Goal: Task Accomplishment & Management: Complete application form

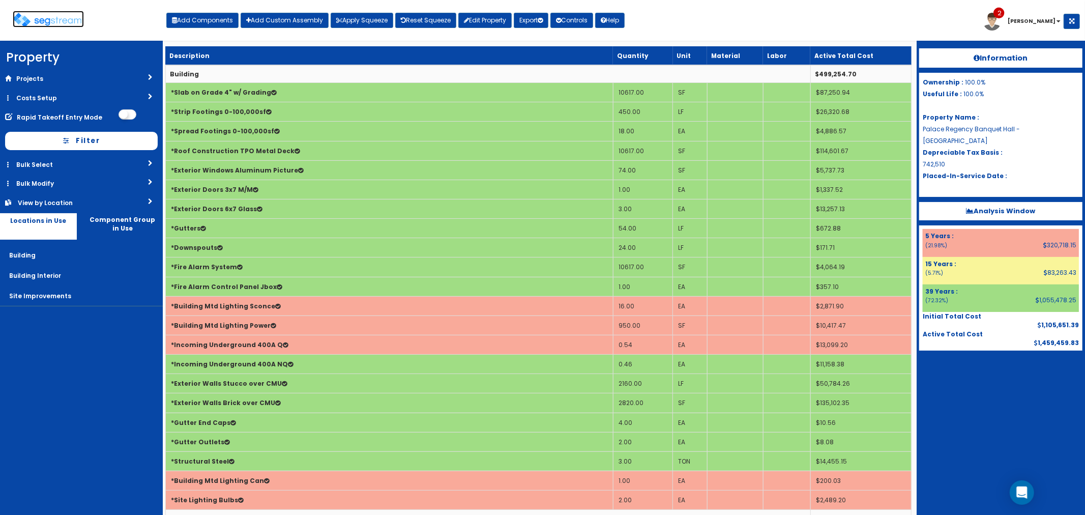
click at [59, 18] on img at bounding box center [48, 20] width 71 height 15
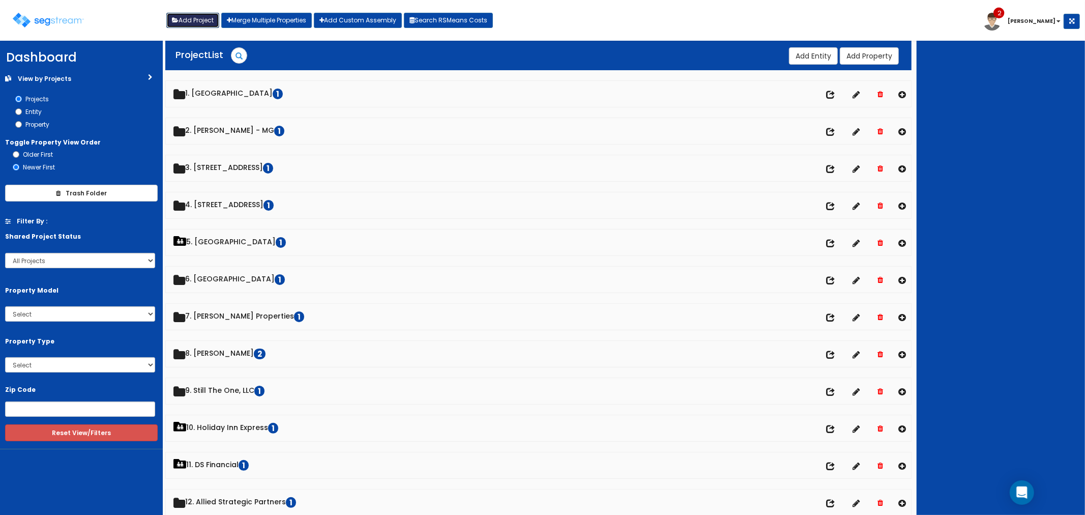
click at [187, 18] on button "Add Project" at bounding box center [192, 20] width 53 height 15
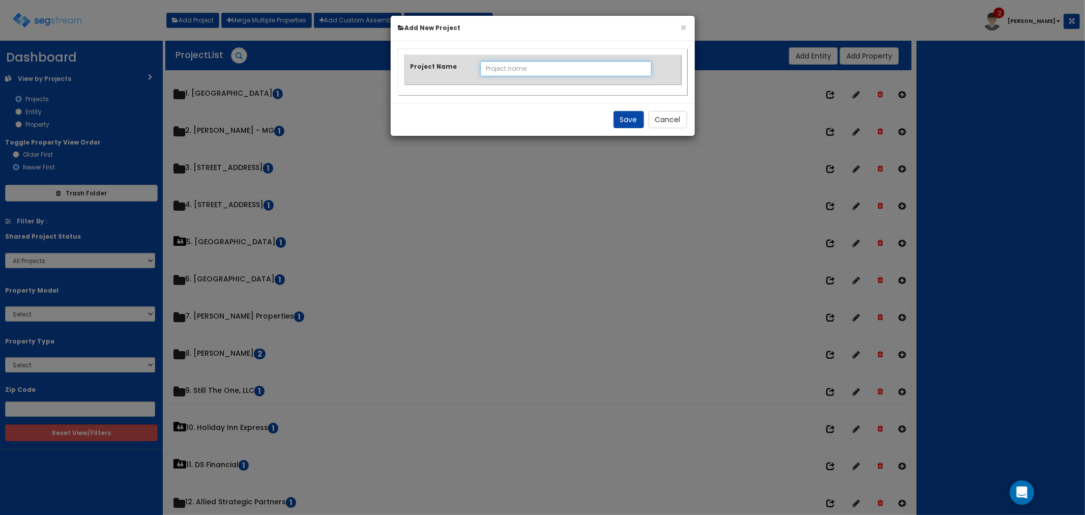
click at [499, 66] on input "Project Name" at bounding box center [565, 68] width 171 height 15
click at [516, 67] on input "Los Milics Casitas" at bounding box center [565, 68] width 171 height 15
type input "Los Milics Vineyards - Casitas"
click at [621, 120] on button "Save" at bounding box center [629, 119] width 31 height 17
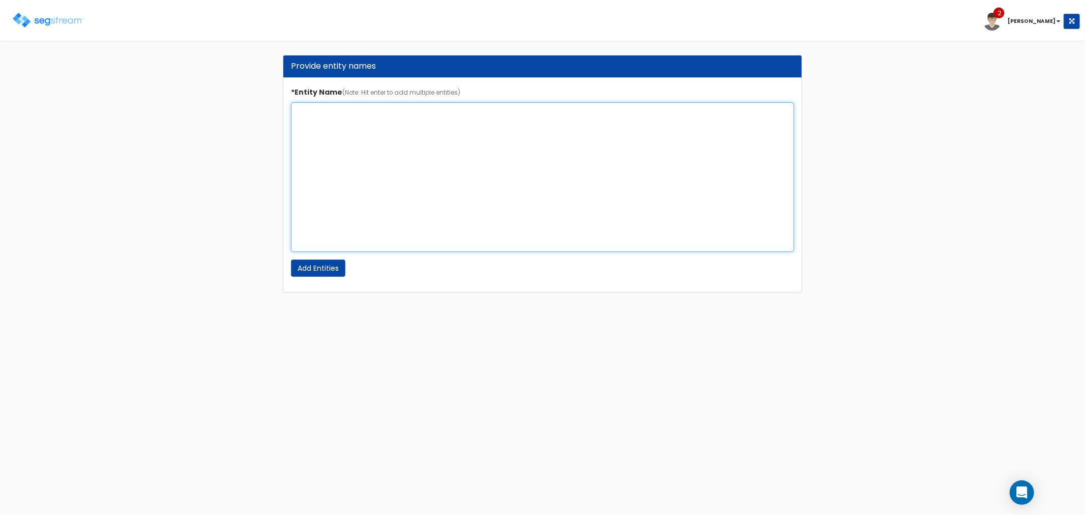
click at [304, 118] on textarea "*Entity Name (Note: Hit enter to add multiple entities)" at bounding box center [543, 177] width 504 height 150
type textarea "Milics Vineyards"
click at [332, 269] on input "Add Entities" at bounding box center [318, 268] width 54 height 17
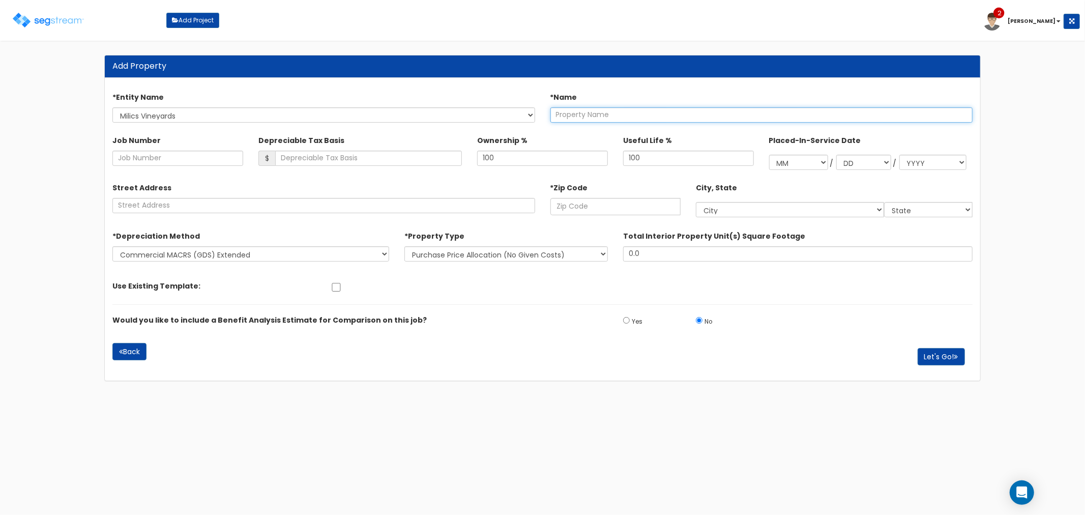
click at [594, 116] on input "text" at bounding box center [762, 114] width 422 height 15
click at [554, 116] on input "Milics Vineyards" at bounding box center [762, 114] width 422 height 15
click at [663, 112] on input "Los Milics Vineyards" at bounding box center [762, 114] width 422 height 15
type input "Los Milics Vineyards - Casitas"
click at [589, 206] on input "text" at bounding box center [616, 206] width 131 height 17
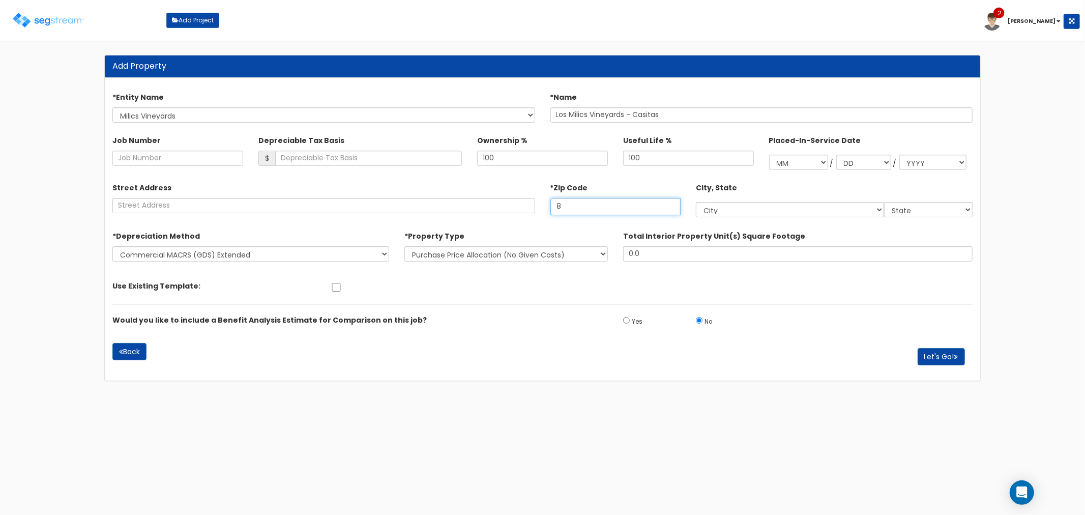
type input "85"
select select "AZ"
drag, startPoint x: 580, startPoint y: 209, endPoint x: 565, endPoint y: 207, distance: 14.8
click at [565, 207] on input "85253" at bounding box center [616, 206] width 131 height 17
type input "85611"
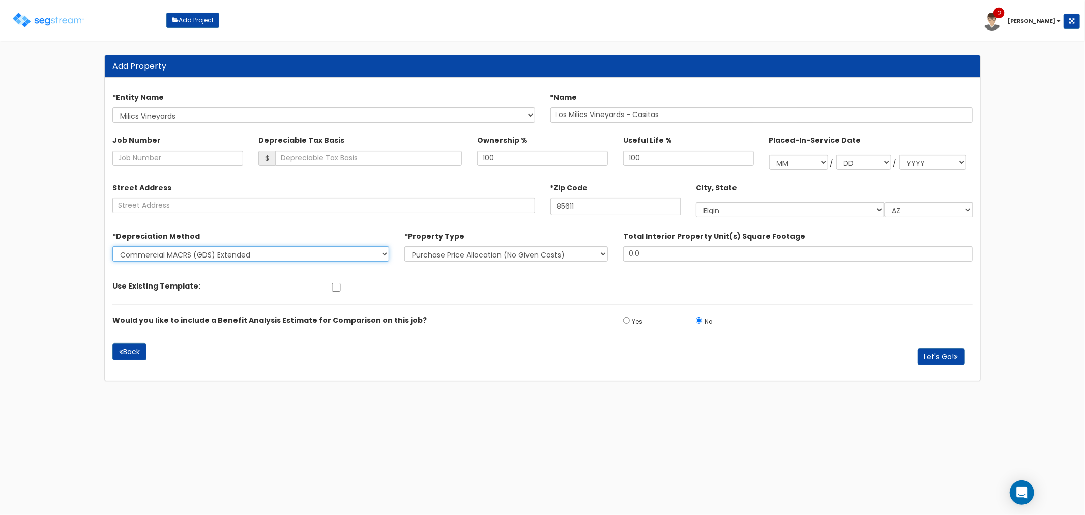
click at [287, 253] on select "Commercial MACRS (GDS) Extended Commercial MACRS (GDS) Commercial Residential M…" at bounding box center [250, 253] width 276 height 15
click at [933, 353] on button "Let's Go!" at bounding box center [941, 356] width 47 height 17
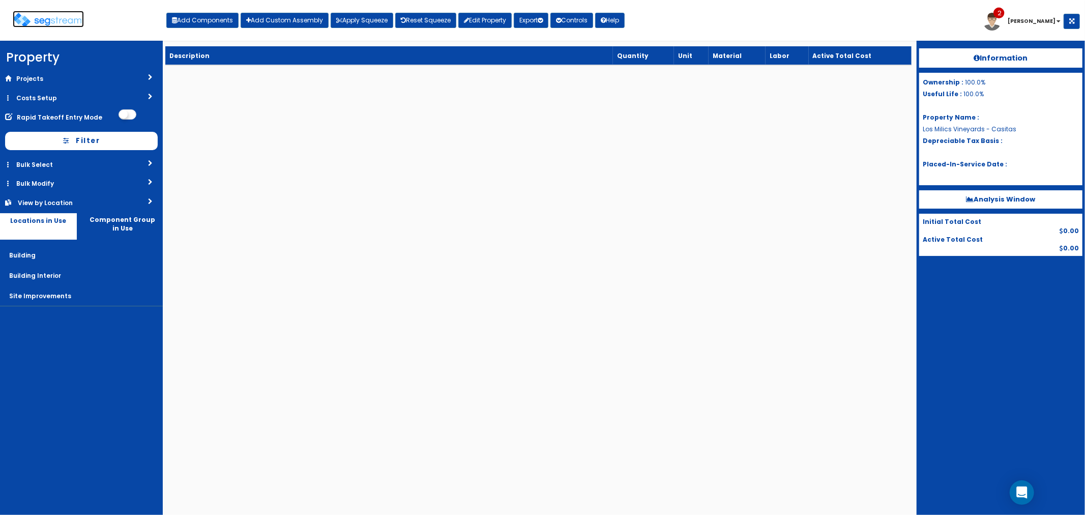
click at [43, 20] on img at bounding box center [48, 20] width 71 height 15
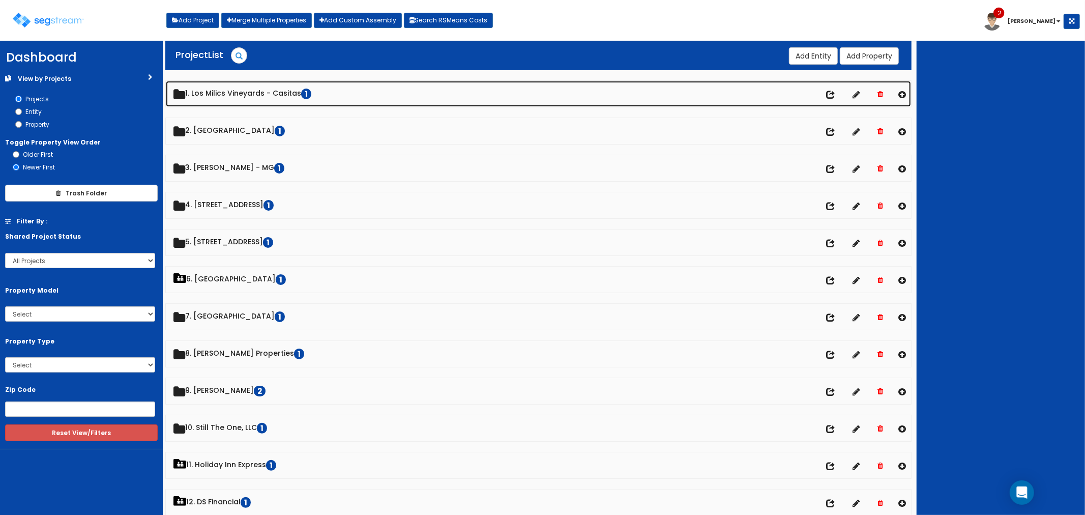
click at [881, 94] on icon at bounding box center [881, 94] width 6 height 7
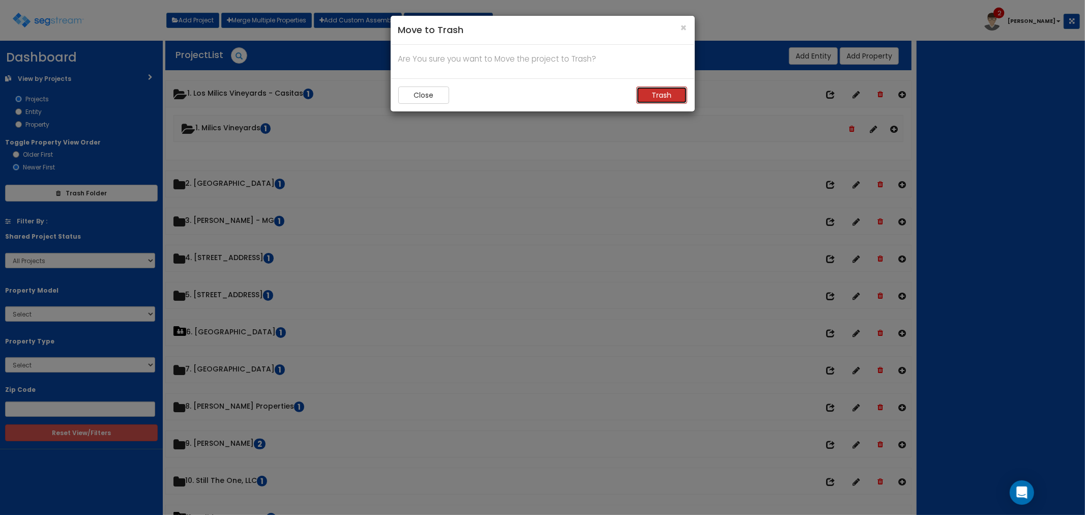
click at [650, 97] on button "Trash" at bounding box center [662, 95] width 51 height 17
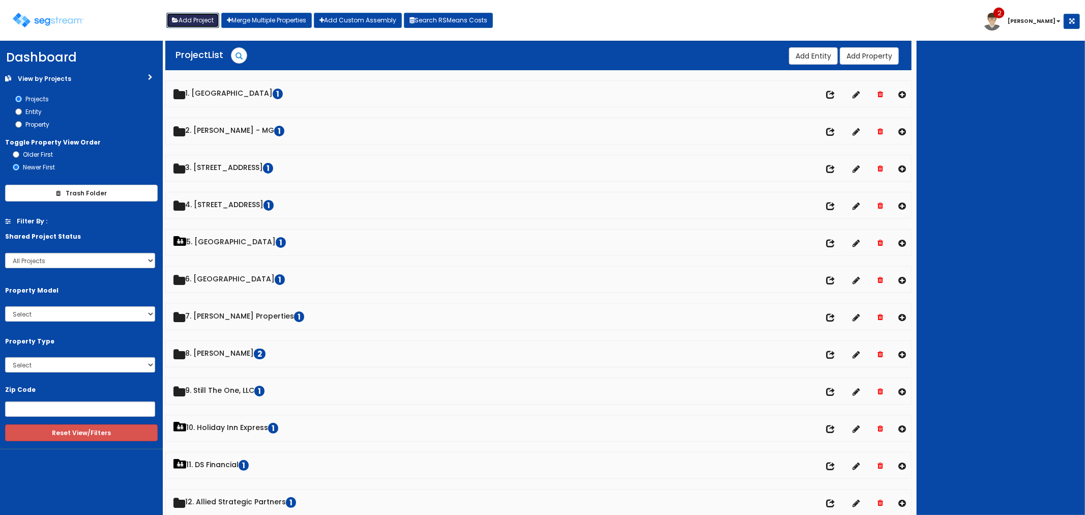
click at [184, 20] on button "Add Project" at bounding box center [192, 20] width 53 height 15
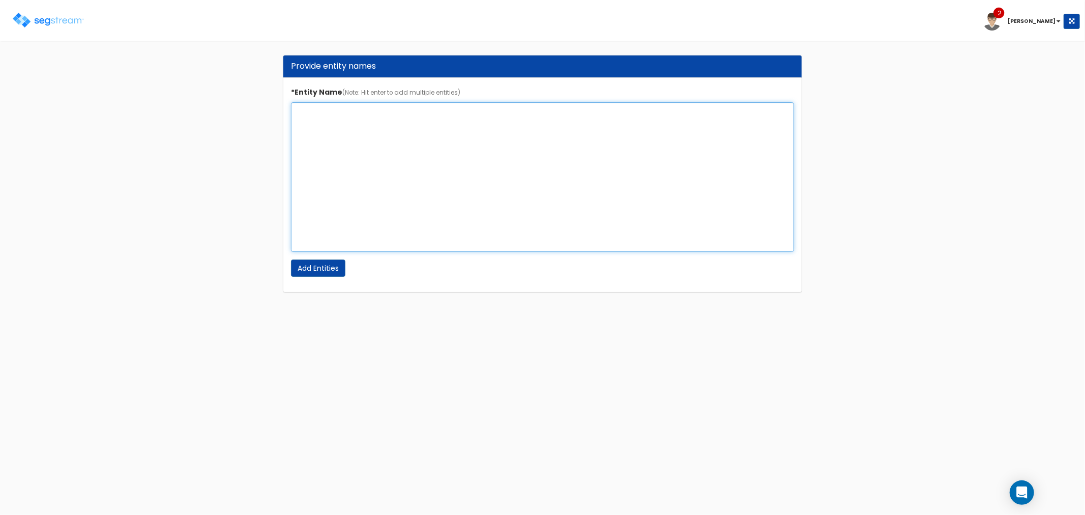
click at [323, 116] on textarea "*Entity Name (Note: Hit enter to add multiple entities)" at bounding box center [543, 177] width 504 height 150
type textarea "Los Milics Vineyards"
click at [324, 264] on input "Add Entities" at bounding box center [318, 268] width 54 height 17
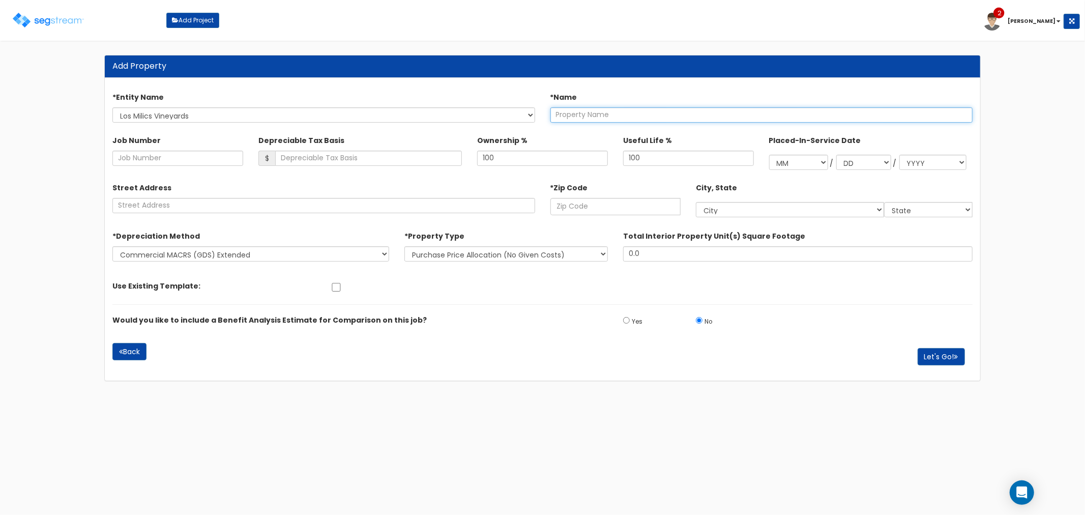
click at [572, 118] on input "text" at bounding box center [762, 114] width 422 height 15
type input "Los Milics Vineyards - Casitas"
click at [573, 203] on input "text" at bounding box center [616, 206] width 131 height 17
type input "85"
select select "CO"
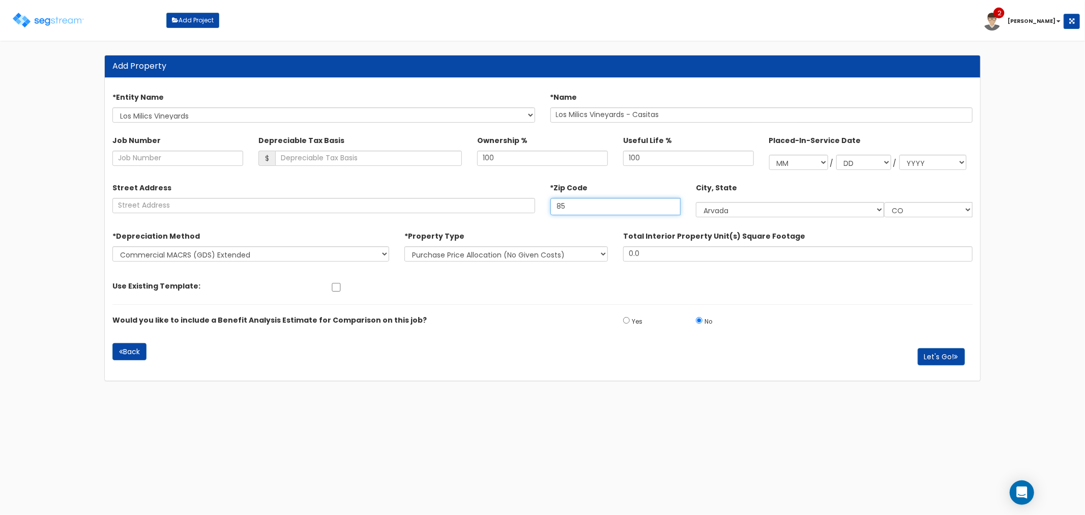
type input "856"
select select "AZ"
type input "85611"
click at [259, 253] on select "Commercial MACRS (GDS) Extended Commercial MACRS (GDS) Commercial Residential M…" at bounding box center [250, 253] width 276 height 15
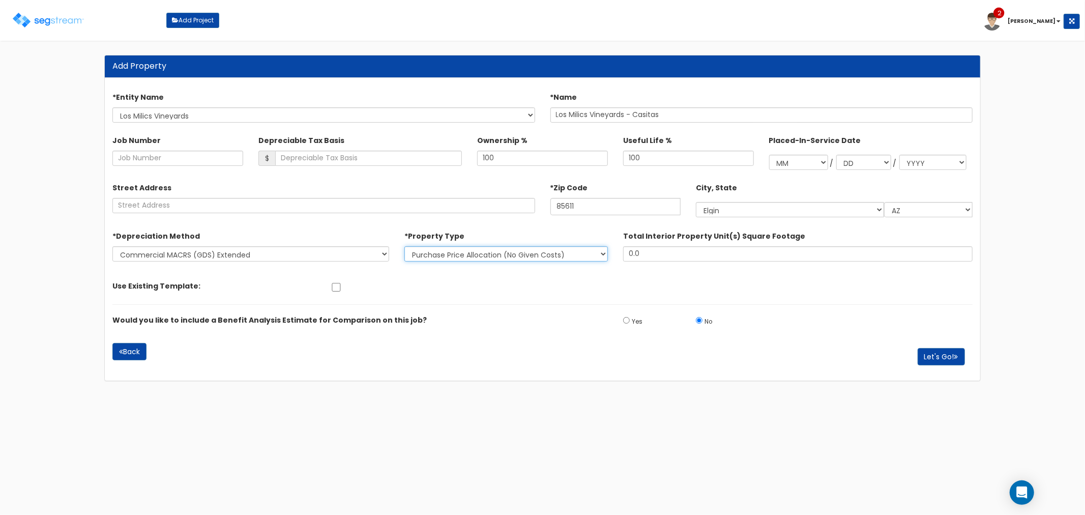
click at [428, 249] on select "New Construction / [GEOGRAPHIC_DATA] / TI's (Given Costs) Purchase Price Alloca…" at bounding box center [507, 253] width 204 height 15
select select "NEW"
click at [405, 246] on select "New Construction / [GEOGRAPHIC_DATA] / TI's (Given Costs) Purchase Price Alloca…" at bounding box center [507, 253] width 204 height 15
click at [938, 352] on button "Let's Go!" at bounding box center [941, 356] width 47 height 17
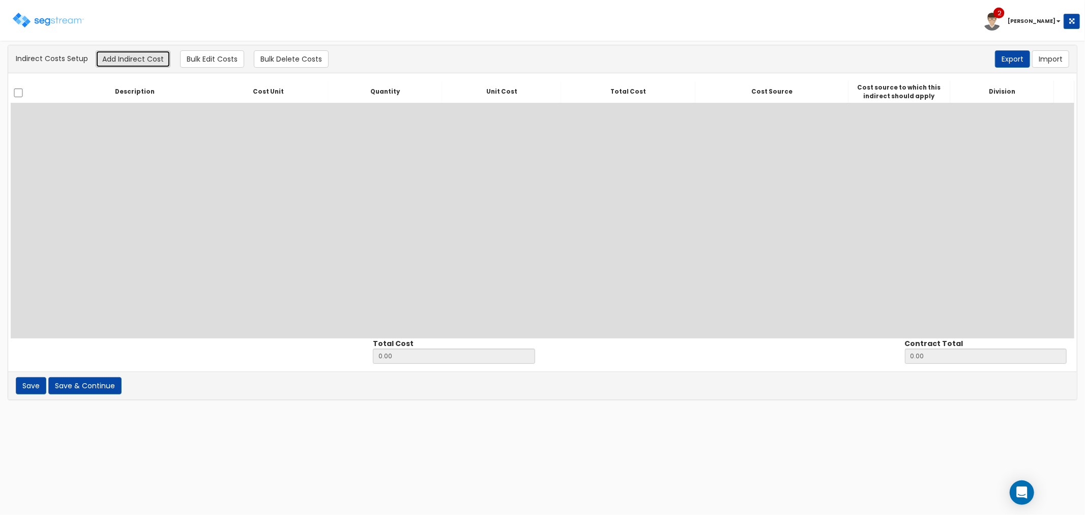
click at [133, 52] on button "Add Indirect Cost" at bounding box center [133, 58] width 75 height 17
select select
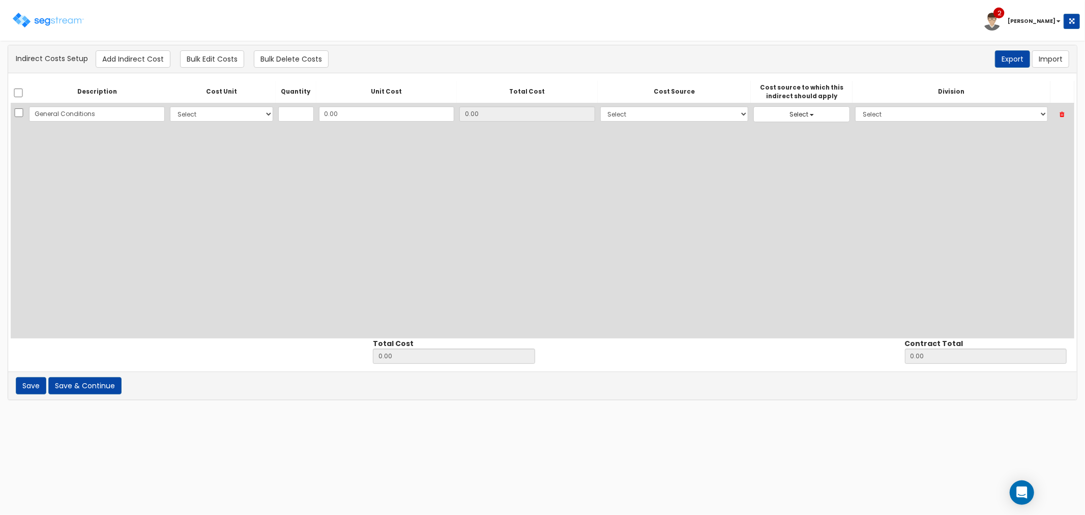
type input "General Conditions"
click at [238, 116] on select "Select CF Custo Custo Custo Custo Custo Custo Custo Custo Custo Custo Custo Cus…" at bounding box center [221, 113] width 103 height 15
click at [248, 113] on select "Select CF Custo Custo Custo Custo Custo Custo Custo Custo Custo Custo Custo Cus…" at bounding box center [221, 113] width 103 height 15
select select "10"
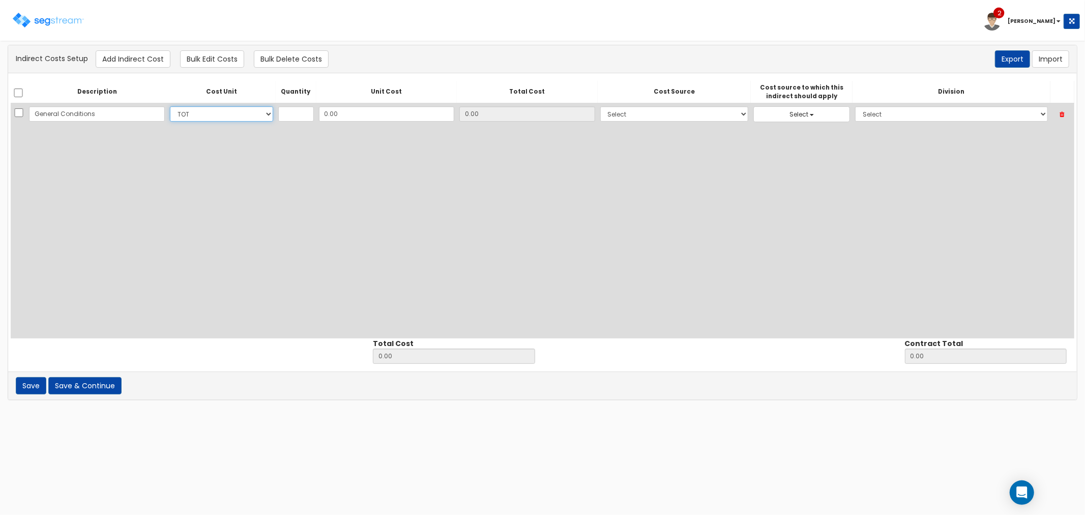
click at [170, 106] on select "Select CF Custo Custo Custo Custo Custo Custo Custo Custo Custo Custo Custo Cus…" at bounding box center [221, 113] width 103 height 15
click at [288, 116] on input "text" at bounding box center [296, 113] width 36 height 15
type input "1"
click at [346, 119] on input "0.00" at bounding box center [387, 113] width 136 height 15
type input "5"
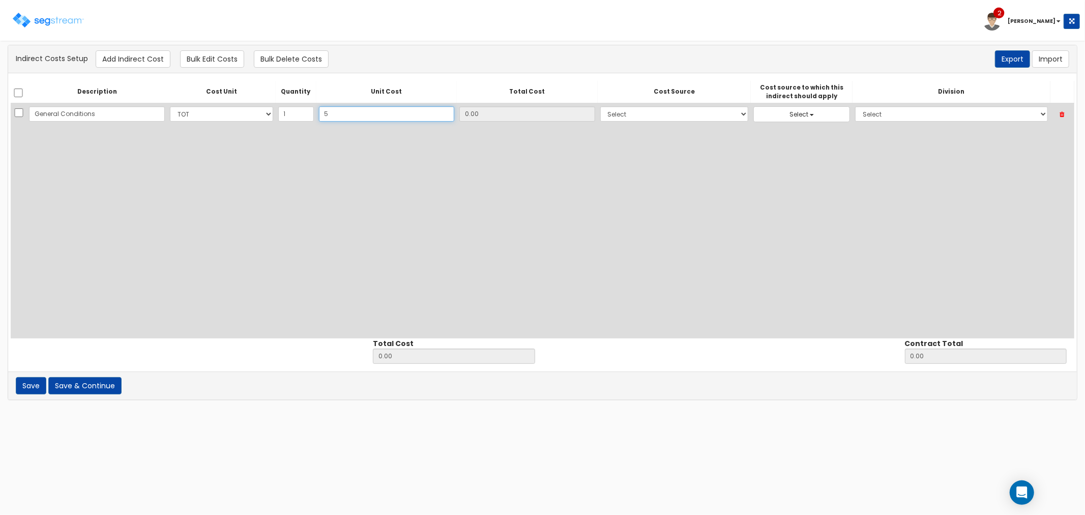
type input "5.00"
type input "54"
type input "54.00"
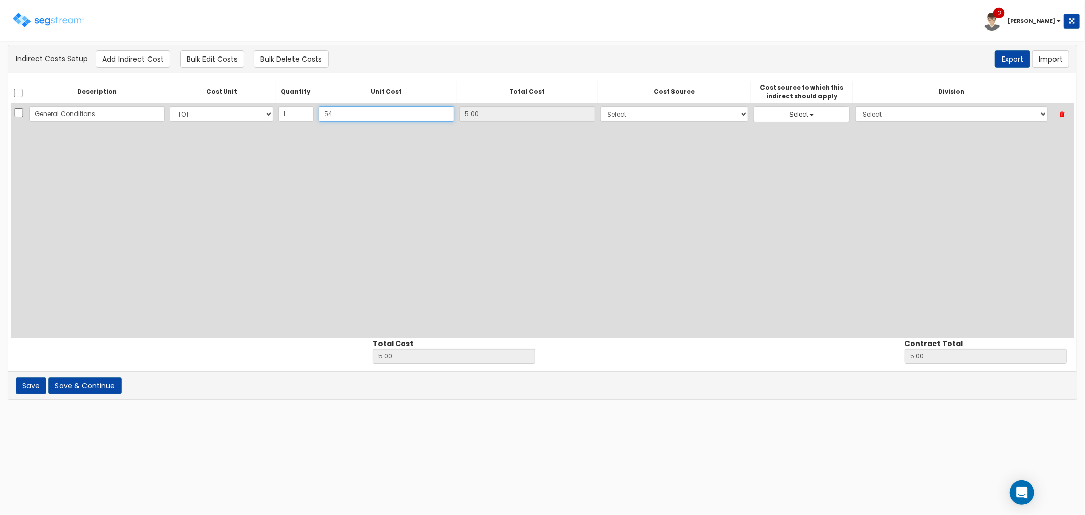
type input "54.00"
type input "546"
type input "546.00"
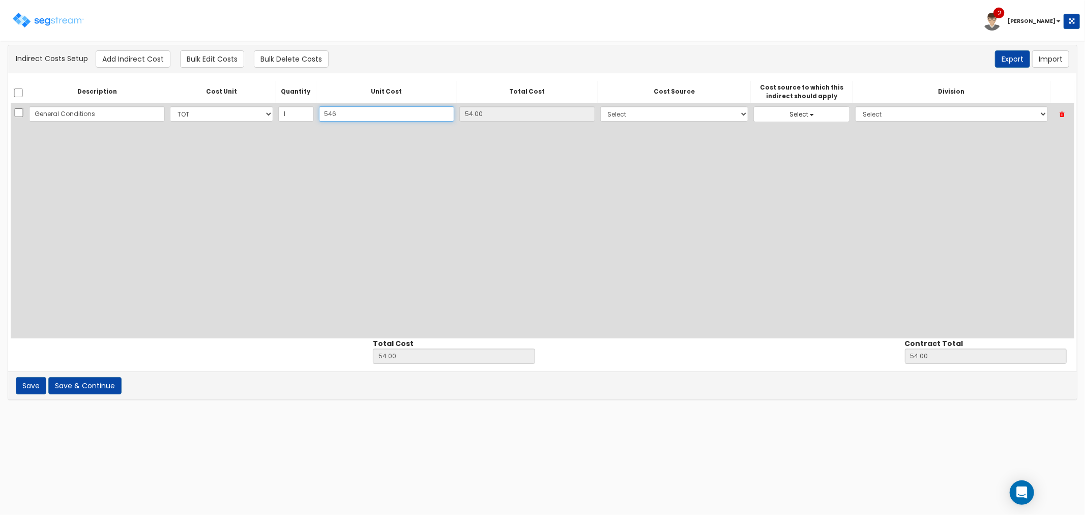
type input "546.00"
type input "5464"
type input "5,464.00"
type input "5,464"
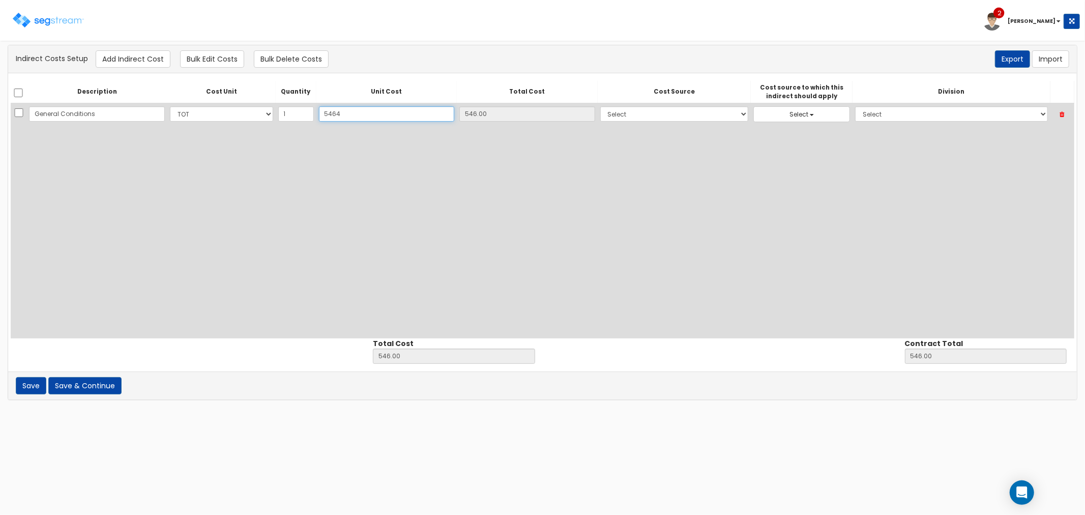
type input "5,464.00"
type input "5,4649"
type input "54,649.00"
type input "54,649"
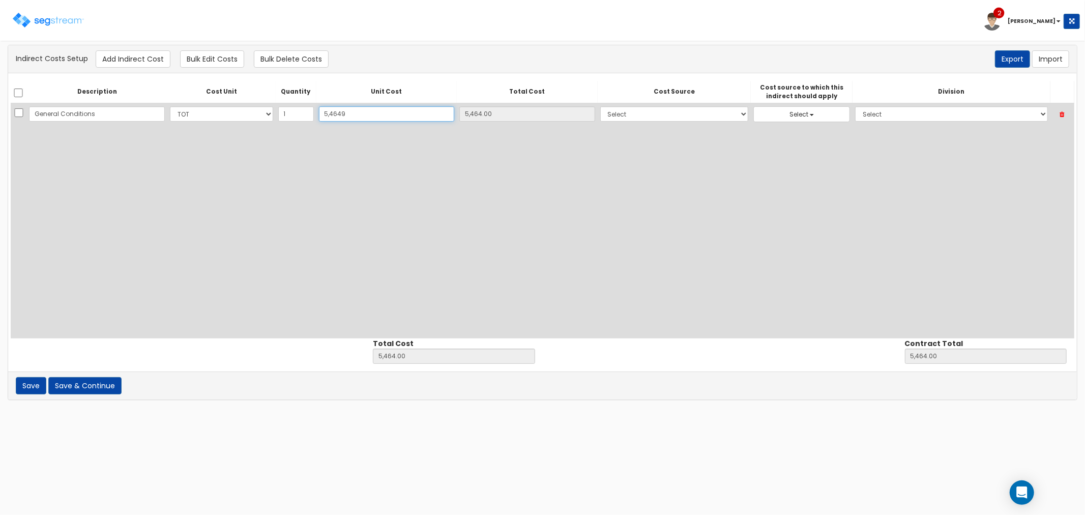
type input "54,649.00"
type input "54,649"
click at [600, 118] on select "Select 86 Sheppard Building Client Cost Client Cost - Equipment Client Costs - …" at bounding box center [674, 113] width 149 height 15
select select "6"
click at [600, 106] on select "Select 86 Sheppard Building Client Cost Client Cost - Equipment Client Costs - …" at bounding box center [674, 113] width 149 height 15
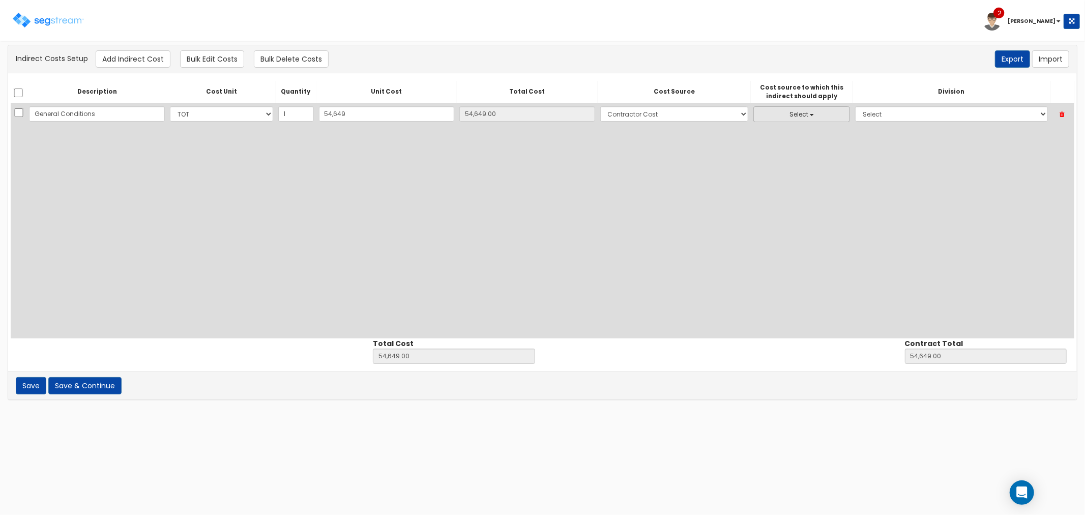
click at [790, 115] on span "Select" at bounding box center [799, 114] width 19 height 9
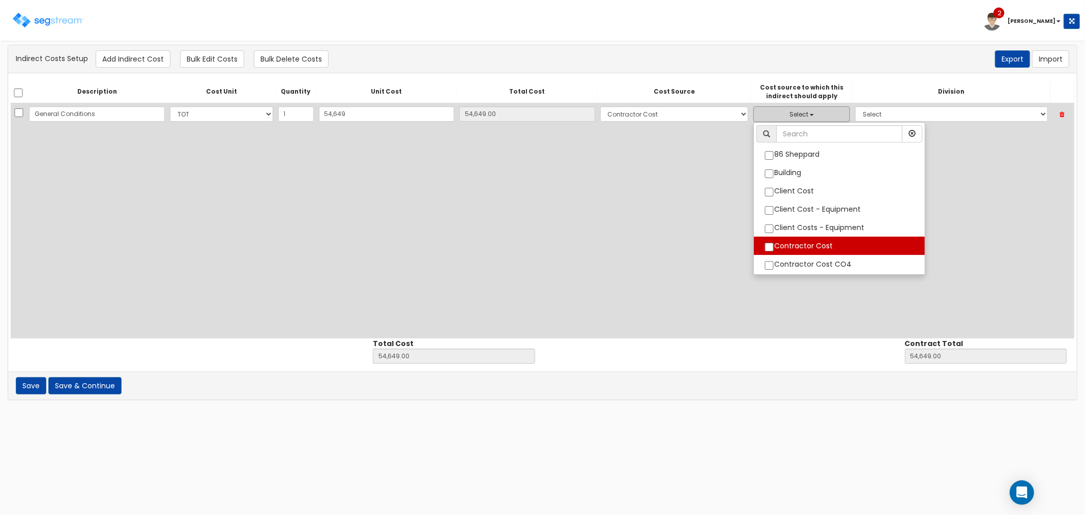
click at [758, 245] on label "Contractor Cost" at bounding box center [839, 245] width 171 height 13
click at [764, 245] on input "Contractor Cost" at bounding box center [769, 247] width 10 height 9
checkbox input "true"
select select "6"
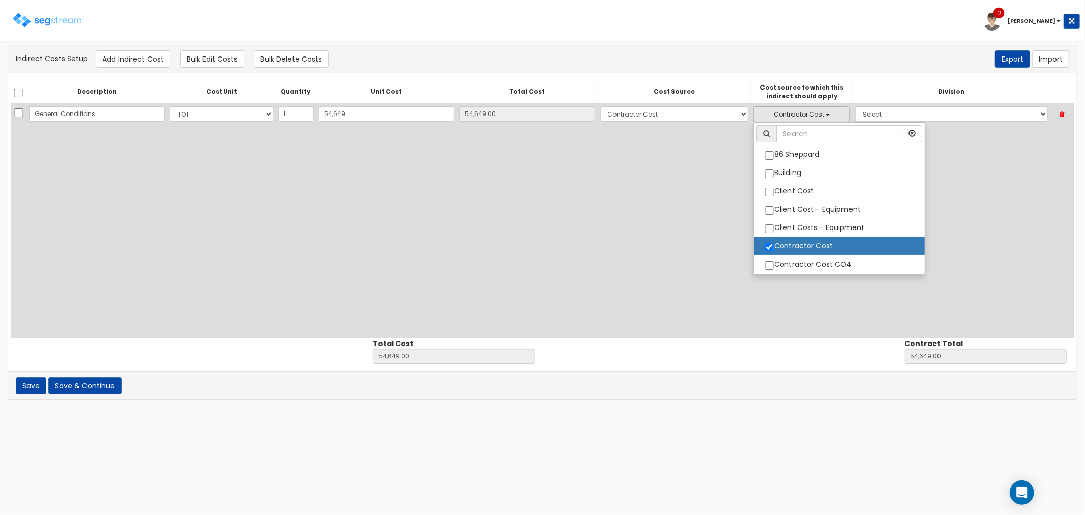
scroll to position [47, 0]
click at [903, 116] on select "Select 1. General Requirements 2. Existing Conditions 3. Concrete 4. Masonry 5.…" at bounding box center [951, 113] width 193 height 15
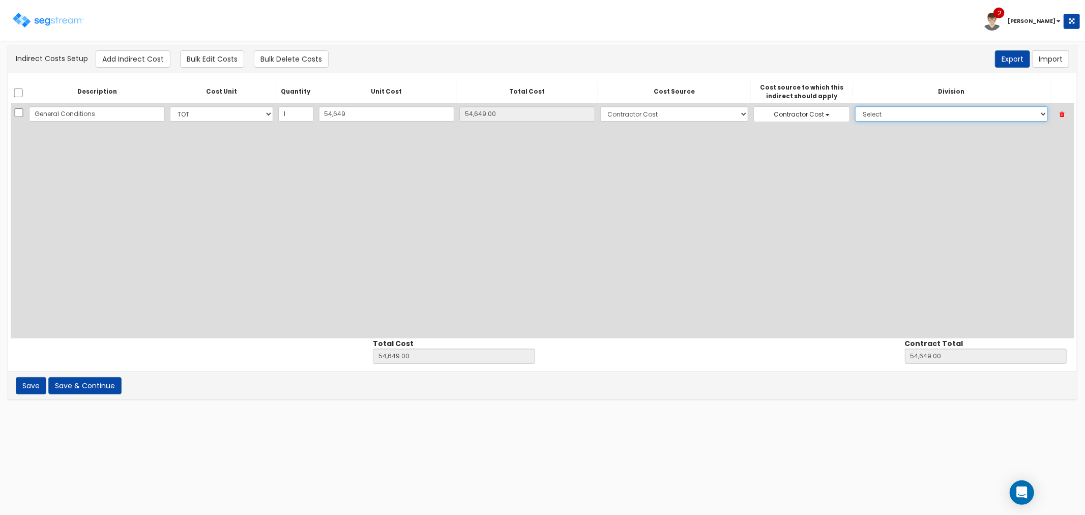
select select "1"
click at [855, 106] on select "Select 1. General Requirements 2. Existing Conditions 3. Concrete 4. Masonry 5.…" at bounding box center [951, 113] width 193 height 15
click at [111, 59] on button "Add Indirect Cost" at bounding box center [133, 58] width 75 height 17
select select "10"
select select "6"
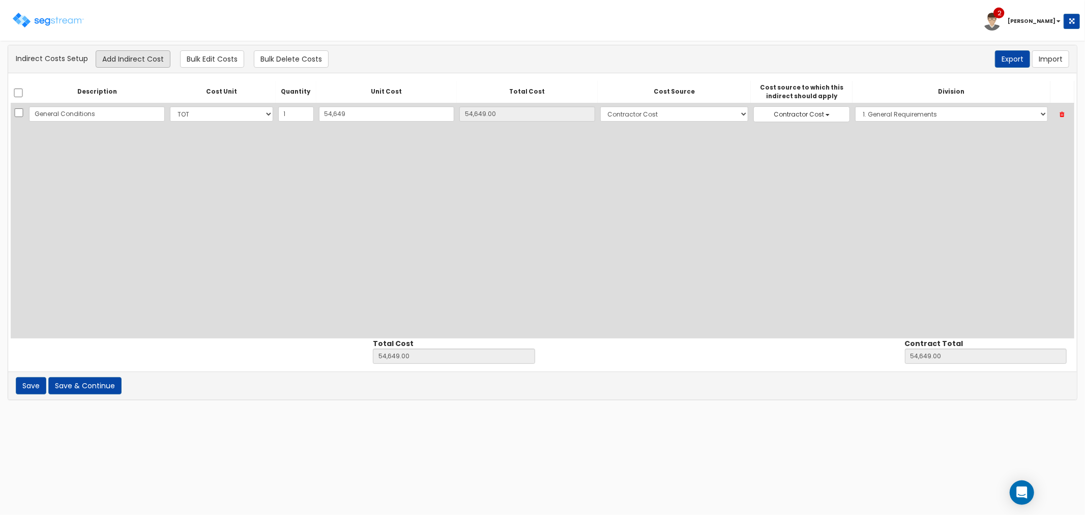
select select "6"
select select "1"
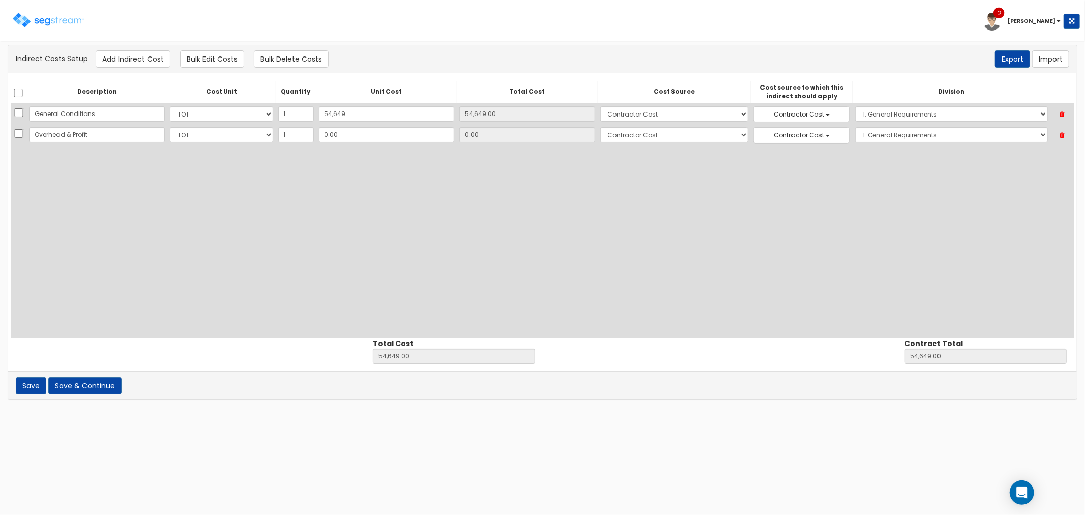
type input "Overhead & Profit"
type input "1"
type input "54,650.00"
type input "1.00"
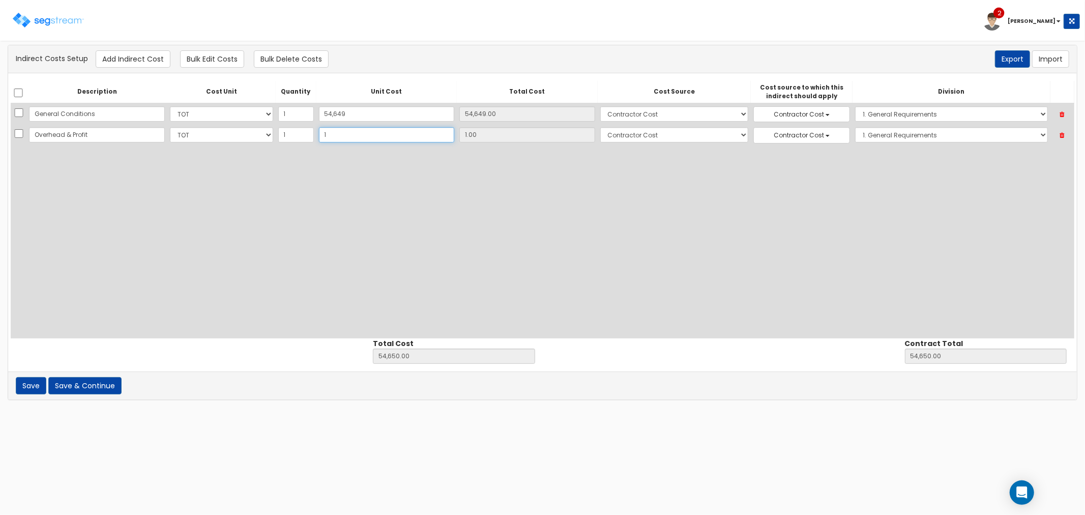
type input "10"
type input "54,659.00"
type input "10.00"
type input "107"
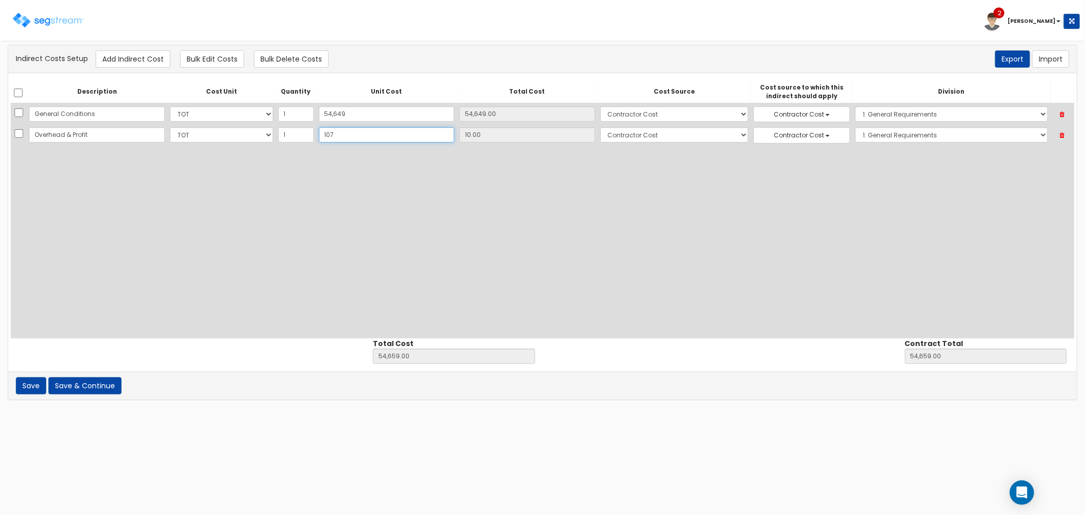
type input "54,756.00"
type input "107.00"
type input "1079"
type input "55,728.00"
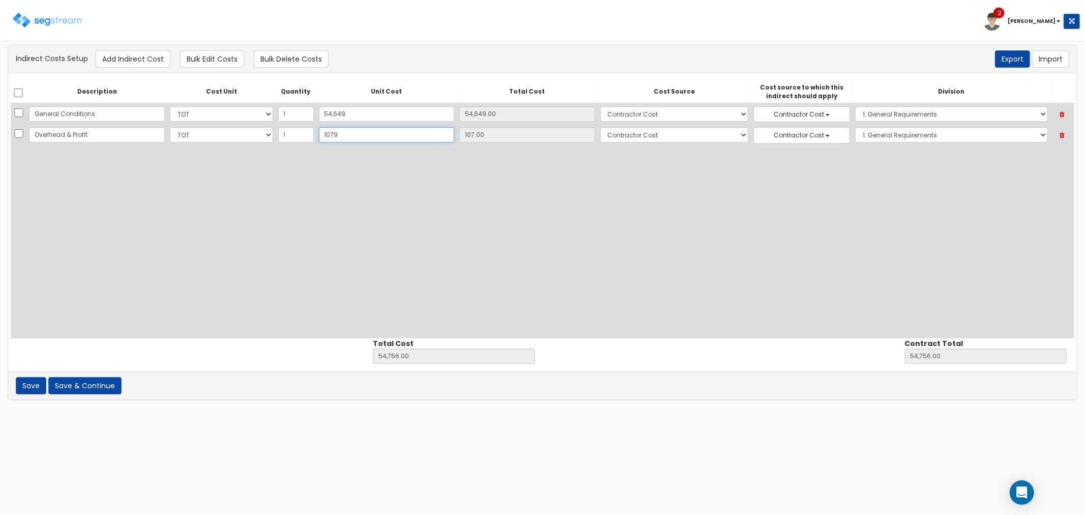
type input "55,728.00"
type input "1,079"
type input "1,079.00"
type input "1,0791"
type input "65,440.00"
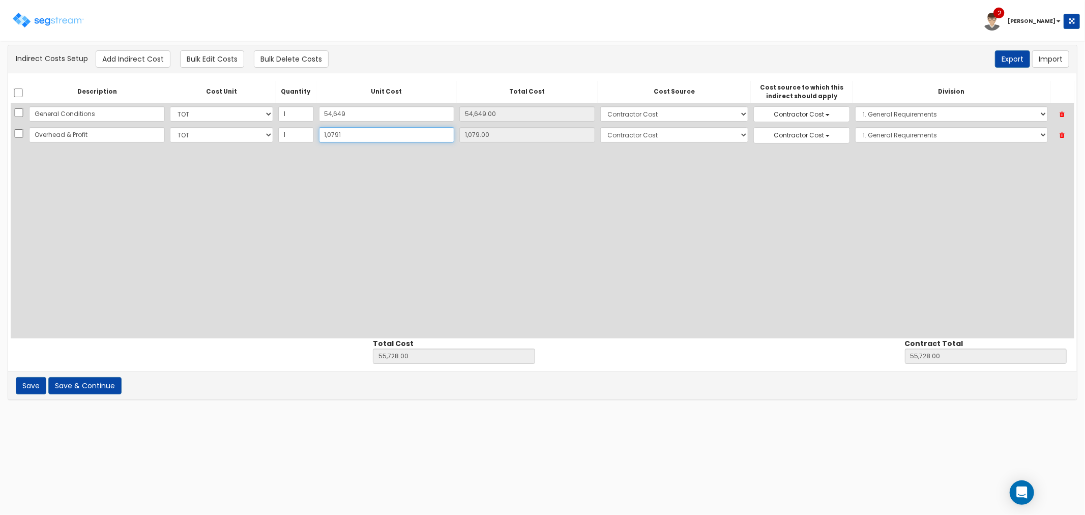
type input "65,440.00"
type input "10,791"
type input "10,791.00"
type input "10,7914"
type input "162,563.00"
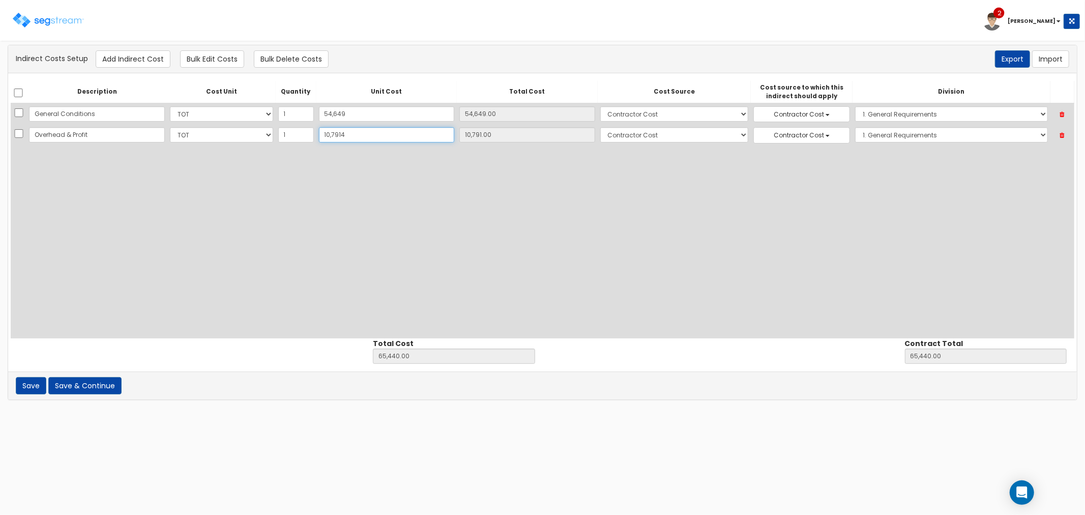
type input "162,563.00"
type input "107,914"
type input "107,914.00"
type input "107,914.6"
type input "162,563.60"
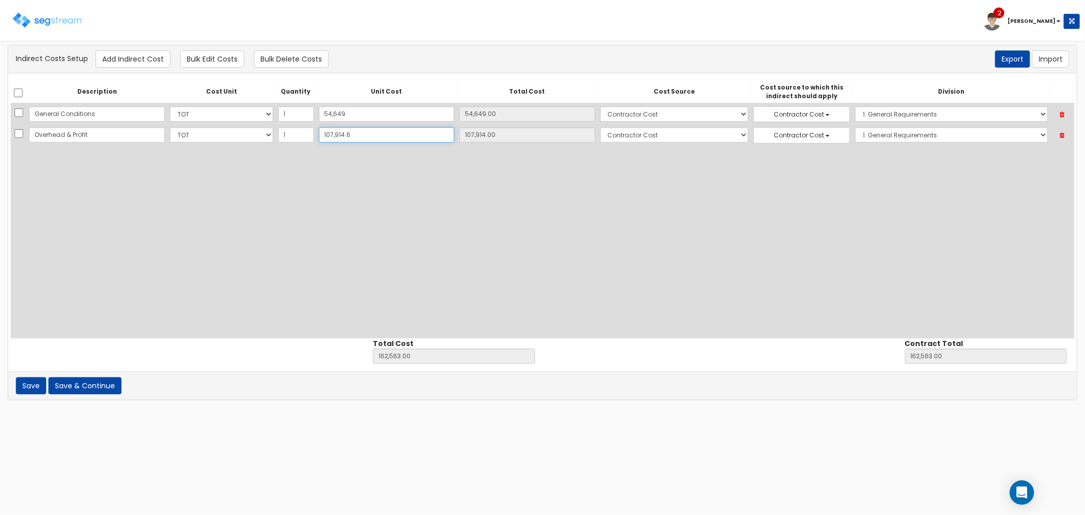
type input "162,563.60"
type input "107,914.60"
type input "107,914.69"
type input "162,563.69"
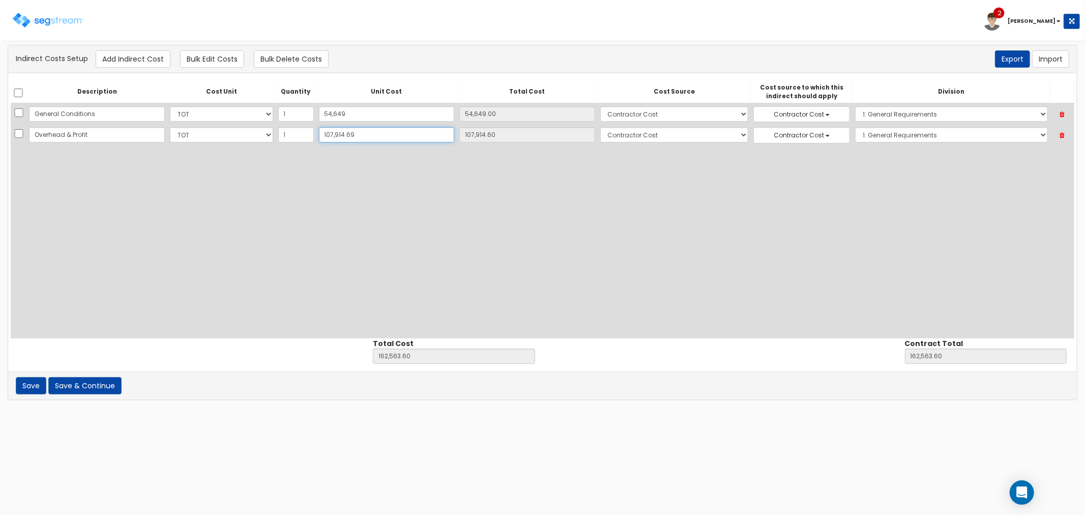
type input "107,914.69"
click at [145, 56] on button "Add Indirect Cost" at bounding box center [133, 58] width 75 height 17
select select "10"
select select "6"
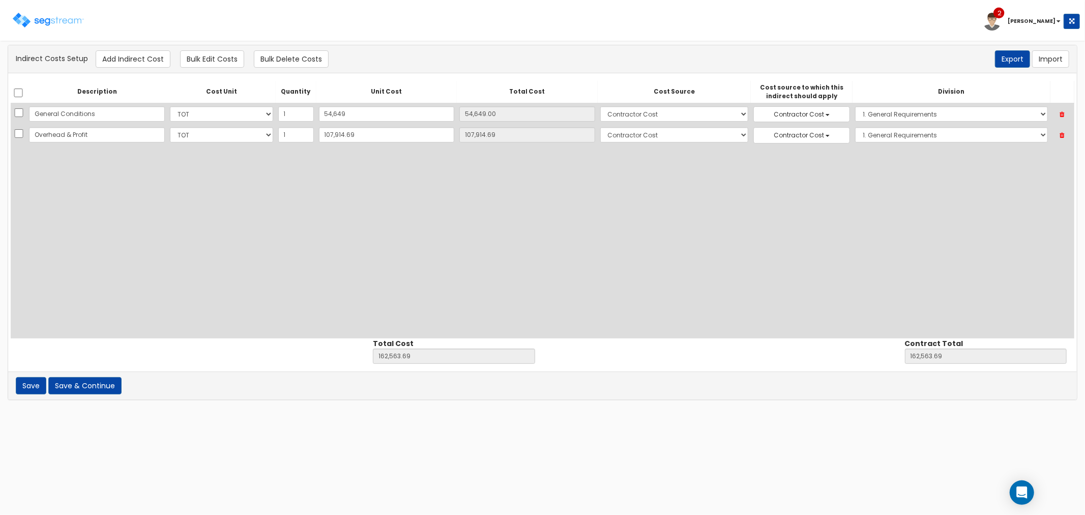
select select "6"
select select "1"
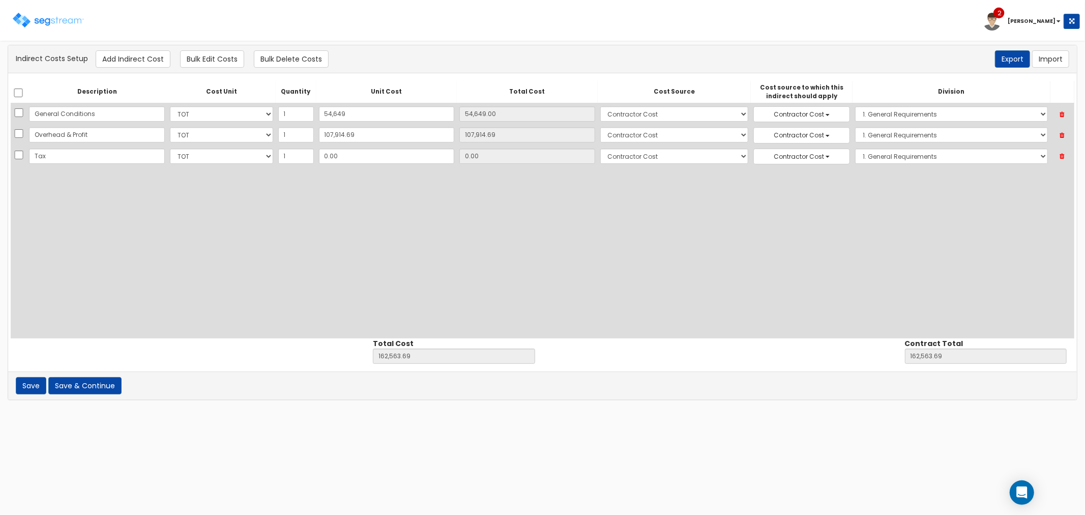
type input "Tax"
type input "3"
type input "162,566.69"
type input "3.00"
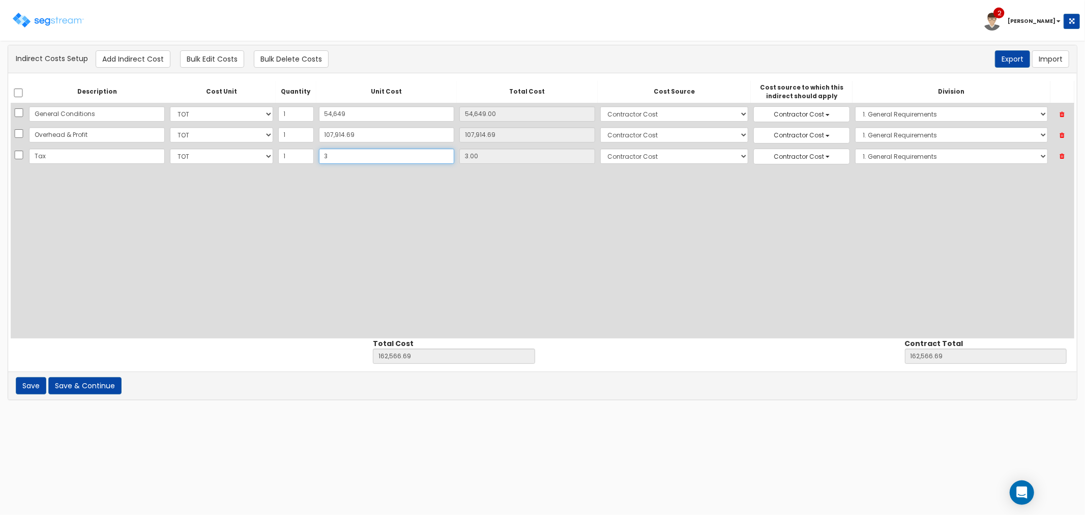
type input "39"
type input "162,602.69"
type input "39.00"
type input "399"
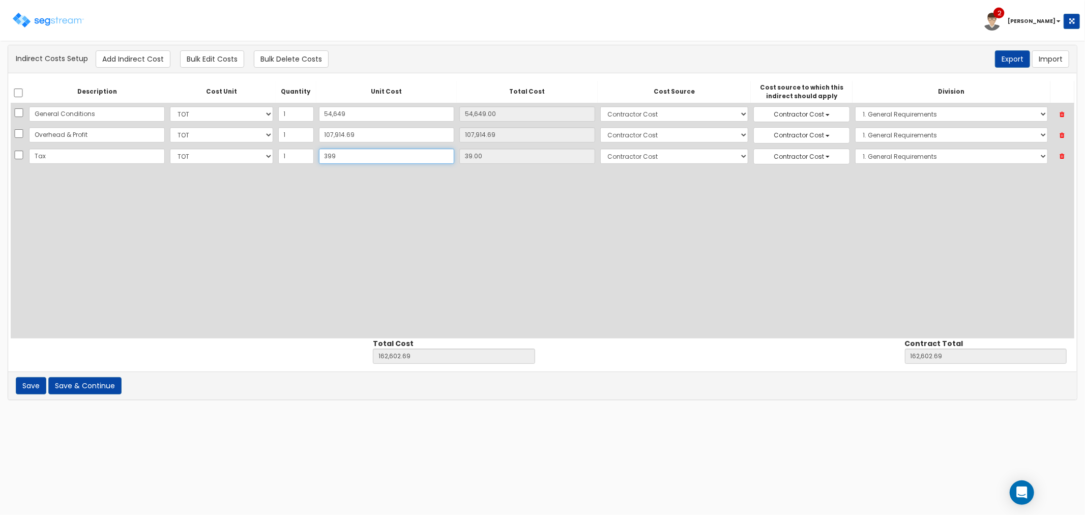
type input "162,962.69"
type input "399.00"
type input "3995"
type input "166,558.69"
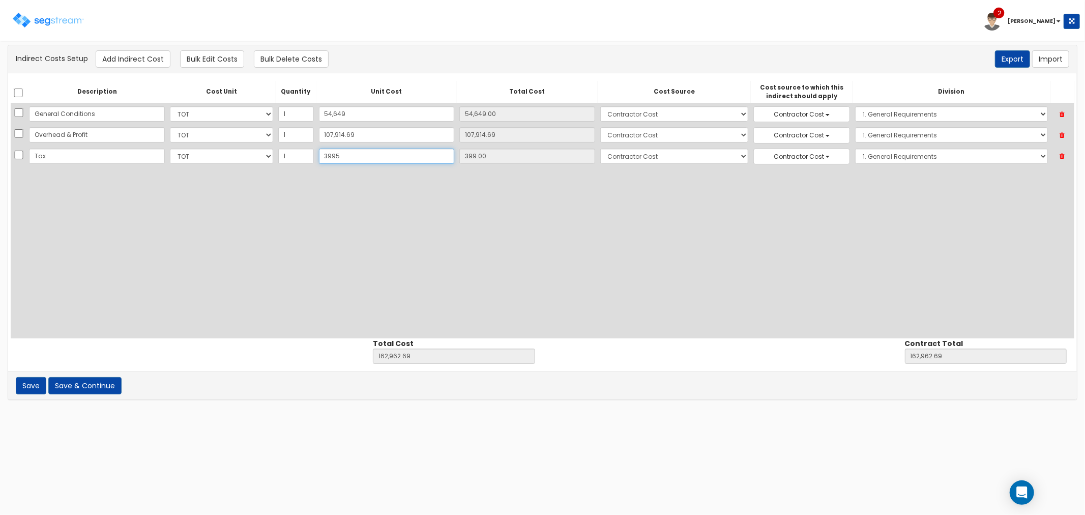
type input "166,558.69"
type input "3,995"
type input "3,995.00"
type input "3,9955"
type input "202,518.69"
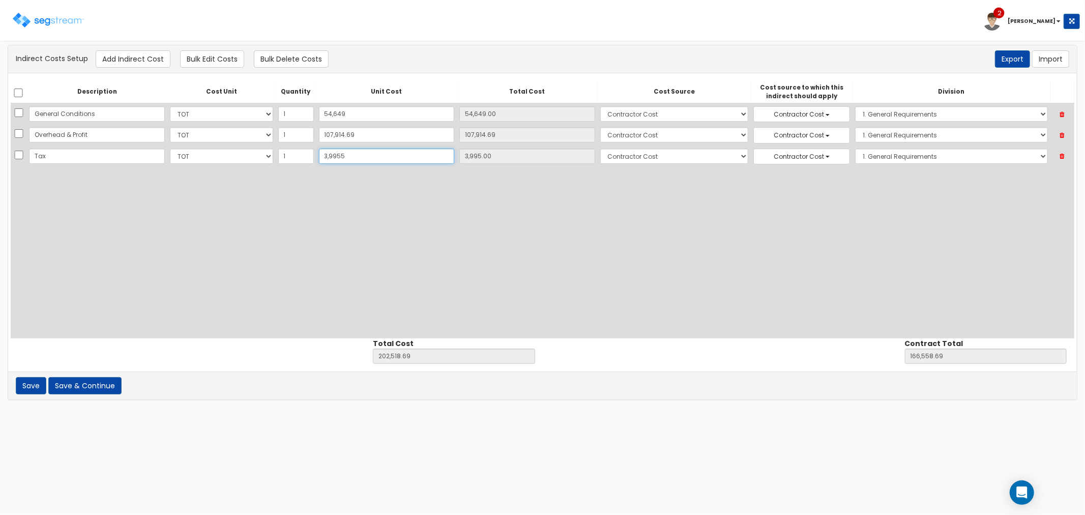
type input "202,518.69"
type input "39,955"
type input "39,955.00"
type input "39,955.9"
type input "202,519.59"
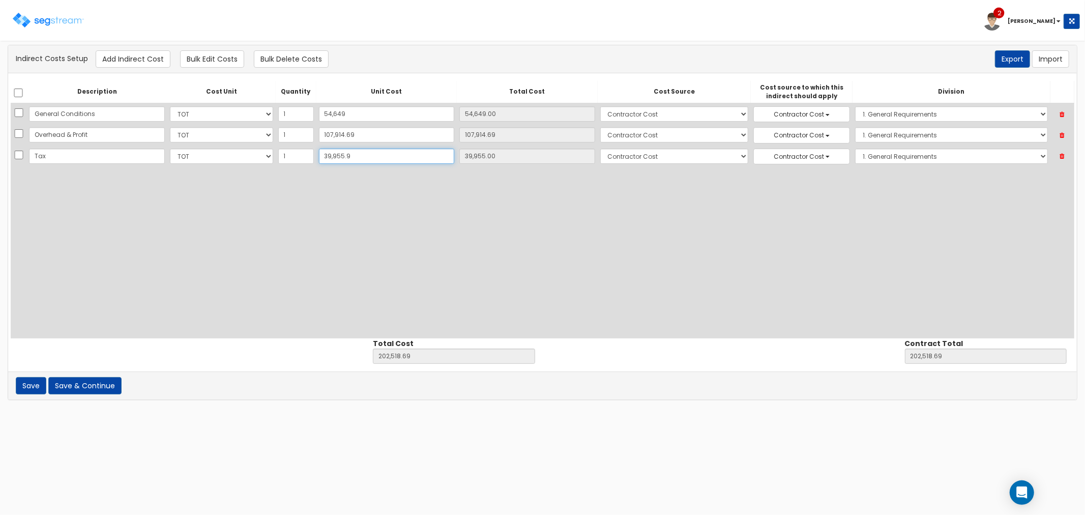
type input "202,519.59"
type input "39,955.90"
type input "39,955.99"
type input "202,519.68"
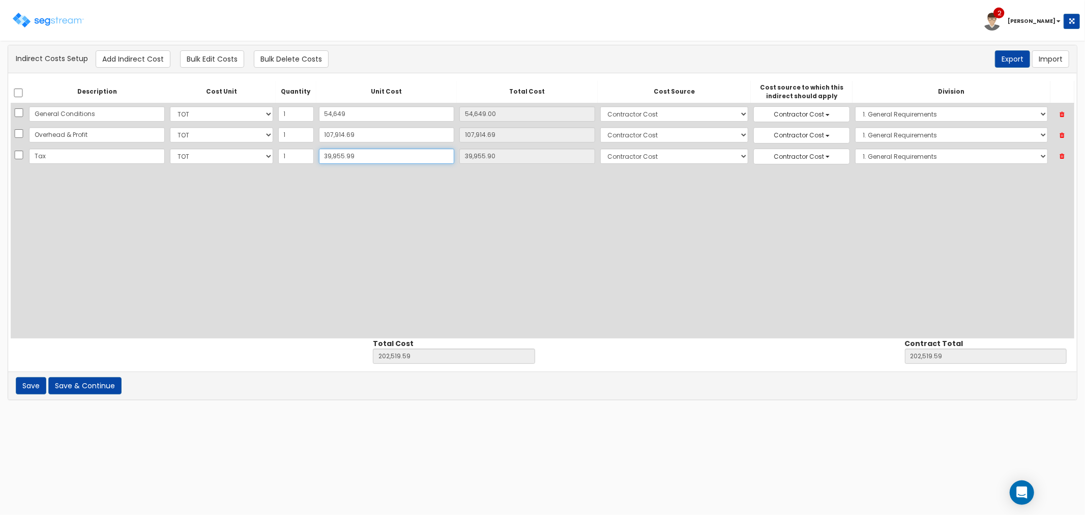
type input "39,955.99"
click at [89, 388] on button "Save & Continue" at bounding box center [84, 385] width 73 height 17
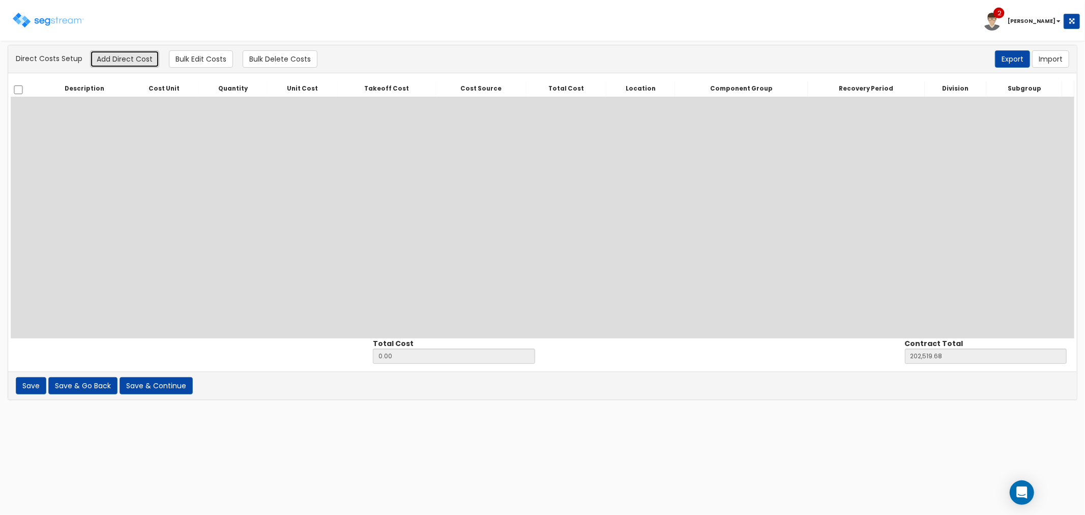
click at [111, 57] on button "Add Direct Cost" at bounding box center [124, 58] width 69 height 17
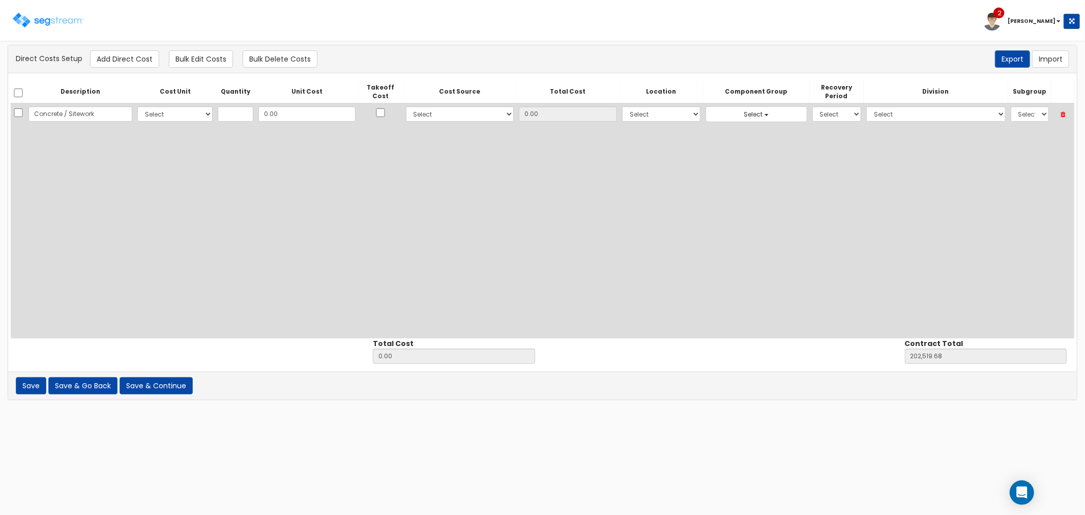
type input "Concrete / Sitework"
click at [176, 109] on select "Select CF Custo Custo Custo Custo Custo Custo Custo Custo Custo Custo Custo Cus…" at bounding box center [174, 113] width 75 height 15
select select "10"
click at [137, 106] on select "Select CF Custo Custo Custo Custo Custo Custo Custo Custo Custo Custo Custo Cus…" at bounding box center [174, 113] width 75 height 15
type input "1"
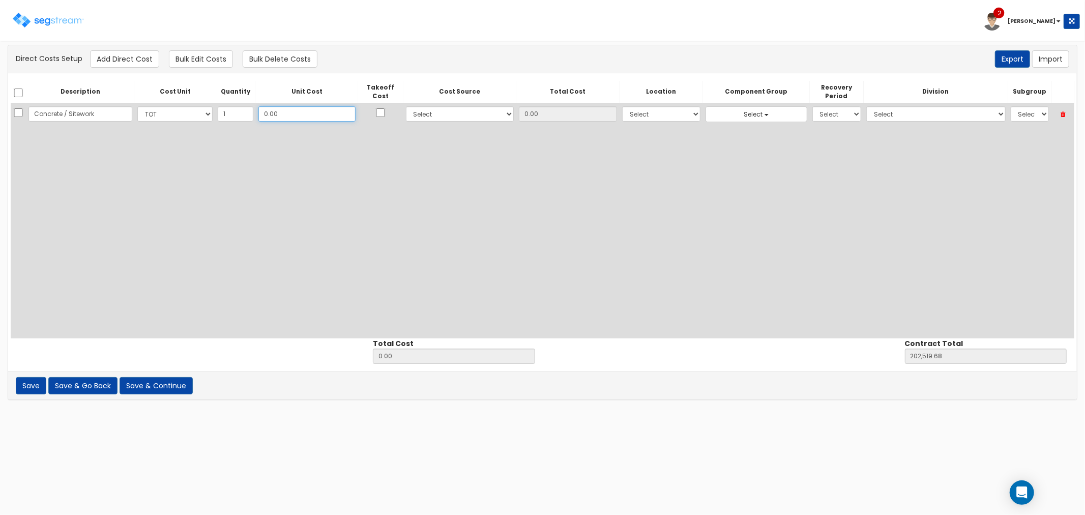
type input "3"
type input "3.00"
type input "202,522.68"
type input "3.00"
type input "38"
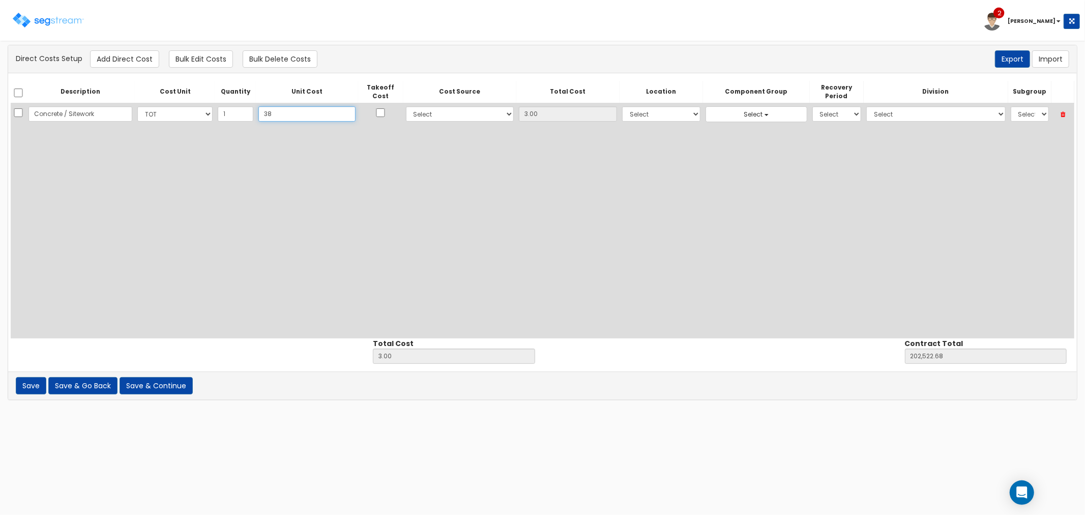
type input "38.00"
type input "202,557.68"
type input "38.00"
type input "384"
type input "384.00"
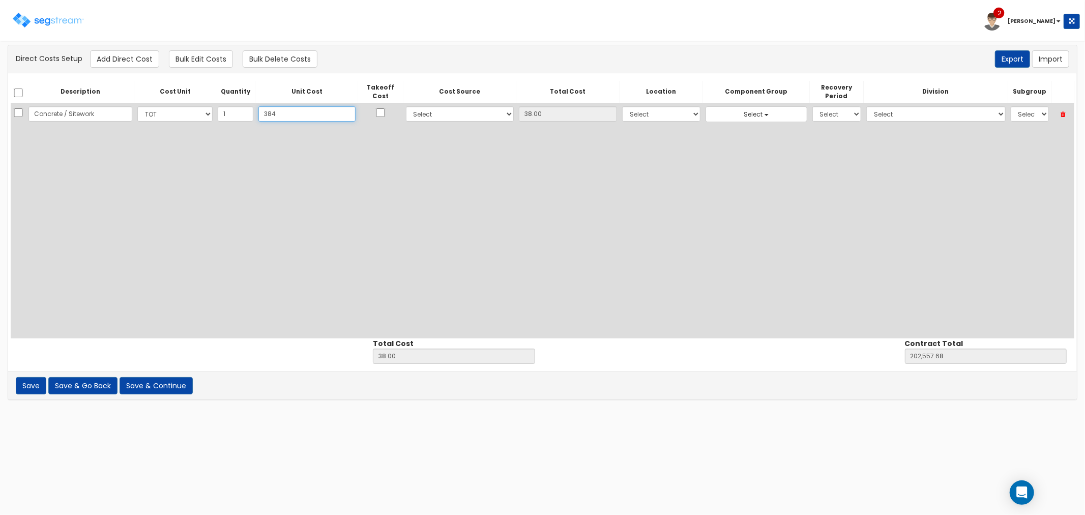
type input "202,903.68"
type input "384.00"
type input "3846"
type input "3,846.00"
type input "206,365.68"
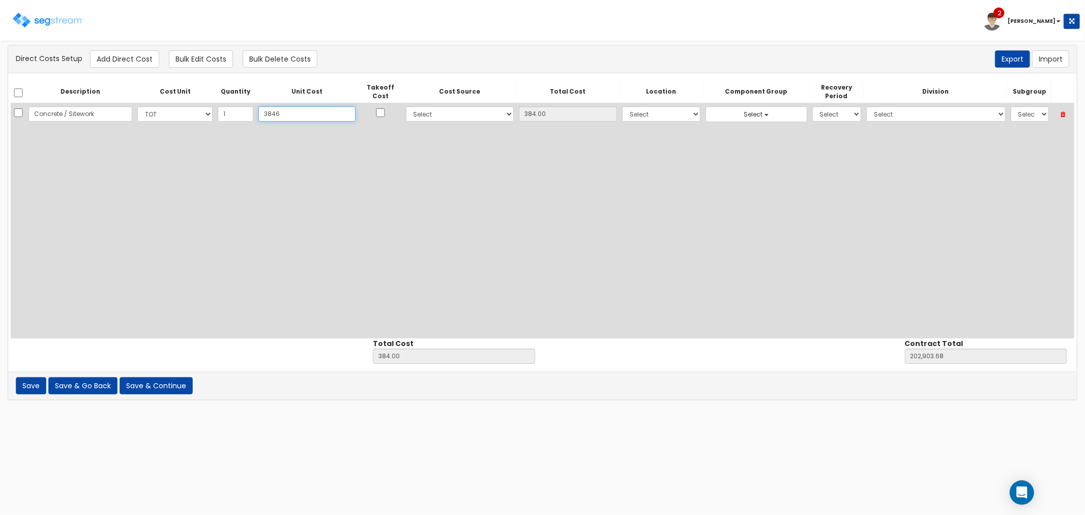
type input "3,846"
type input "3,846.00"
type input "3,8466"
type input "38,466.00"
type input "240,985.68"
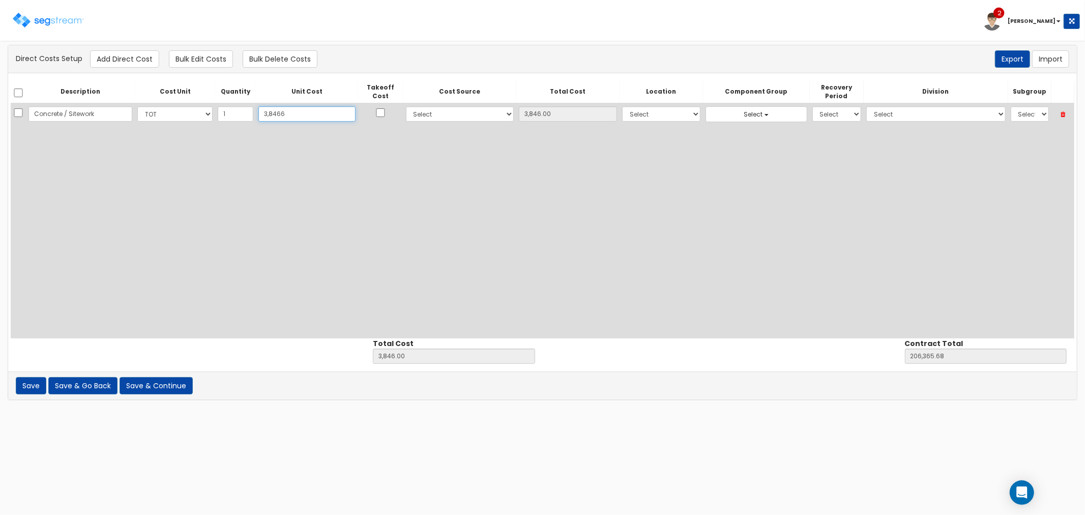
type input "38,466"
type input "38,466.00"
type input "38,4669"
type input "384,669.00"
type input "587,188.68"
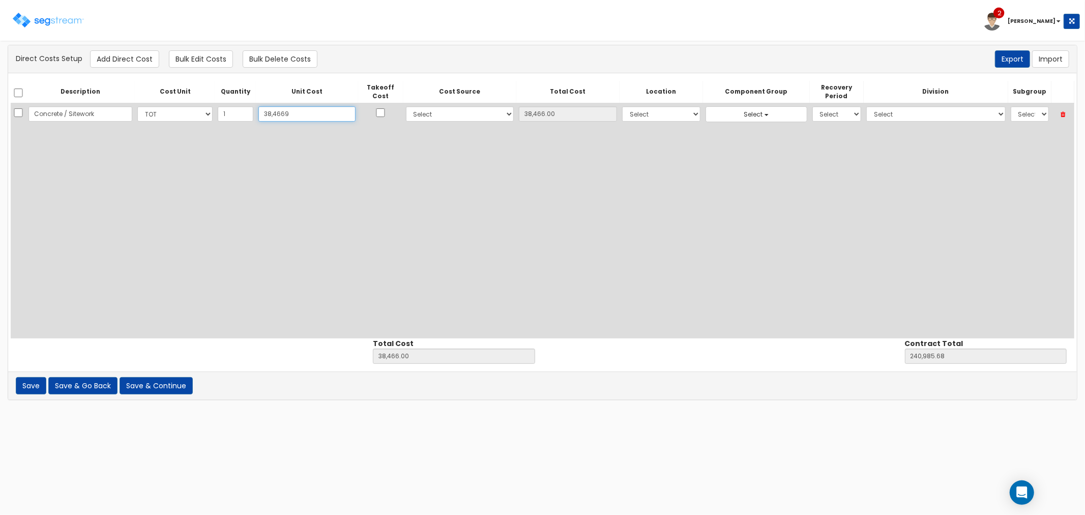
type input "384,669"
type input "384,669.00"
type input "384,669"
click at [376, 115] on input "checkbox" at bounding box center [381, 112] width 10 height 9
checkbox input "true"
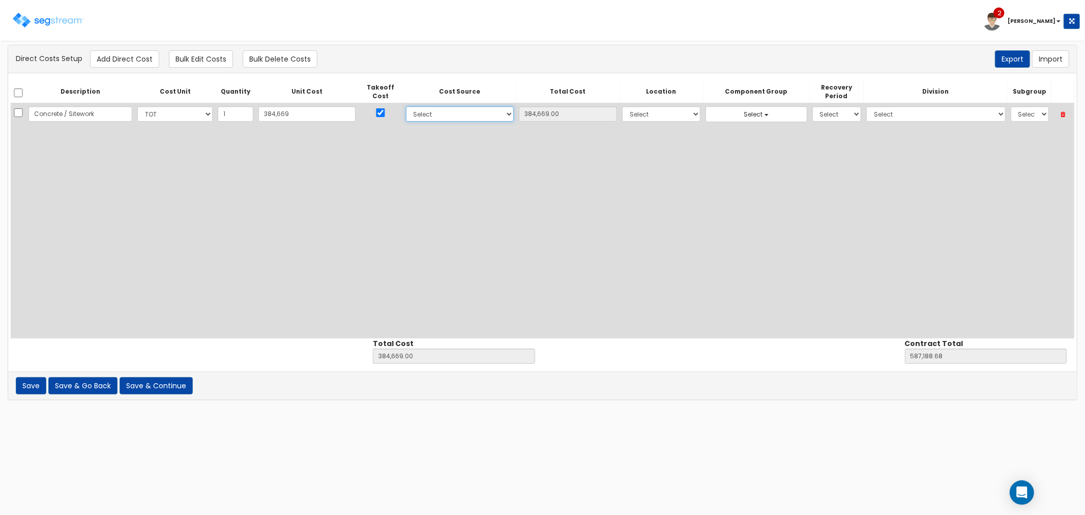
click at [424, 115] on select "Select 86 Sheppard Building Client Cost Client Cost - Equipment Client Costs - …" at bounding box center [460, 113] width 108 height 15
select select "6"
click at [406, 106] on select "Select 86 Sheppard Building Client Cost Client Cost - Equipment Client Costs - …" at bounding box center [460, 113] width 108 height 15
click at [622, 113] on select "Select Building Building Interior Site Improvements Add Additional Location" at bounding box center [661, 113] width 78 height 15
select select "6"
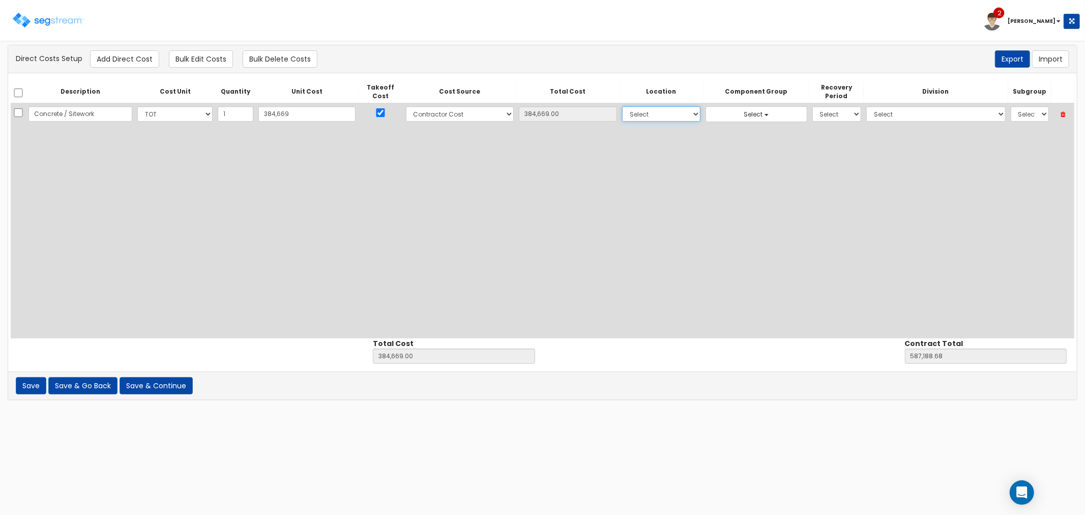
click at [622, 106] on select "Select Building Building Interior Site Improvements Add Additional Location" at bounding box center [661, 113] width 78 height 15
click at [813, 118] on select "Select 5 Years 7 Years 9 Years 10 Years 15 Years 15 Year QLI 15 Year QRP 15 Yea…" at bounding box center [837, 113] width 49 height 15
select select "39Y"
click at [813, 106] on select "Select 5 Years 7 Years 9 Years 10 Years 15 Years 15 Year QLI 15 Year QRP 15 Yea…" at bounding box center [837, 113] width 49 height 15
click at [877, 114] on select "Select 1. General Requirements 2. Existing Conditions 3. Concrete 4. Masonry 5.…" at bounding box center [936, 113] width 139 height 15
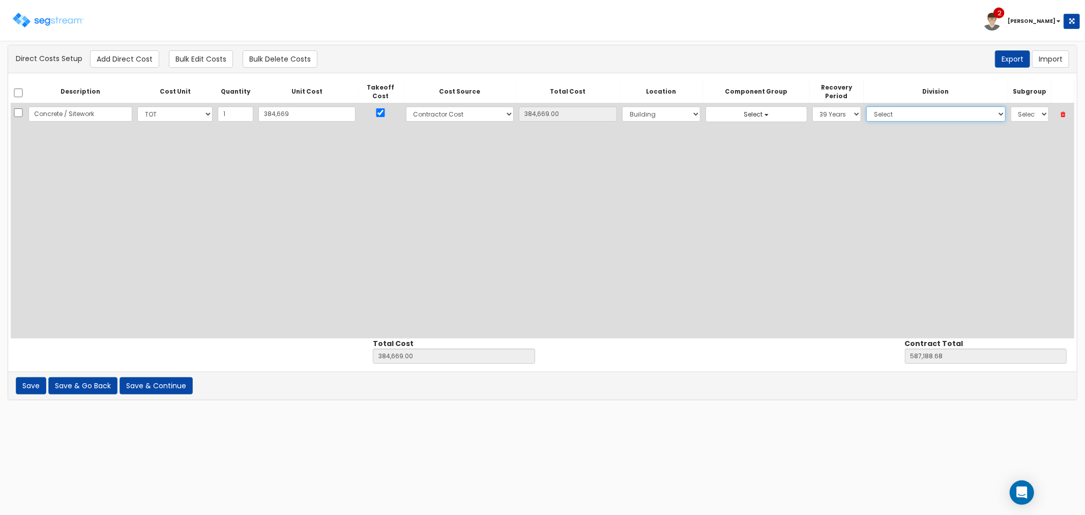
select select "3"
click at [867, 106] on select "Select 1. General Requirements 2. Existing Conditions 3. Concrete 4. Masonry 5.…" at bounding box center [936, 113] width 139 height 15
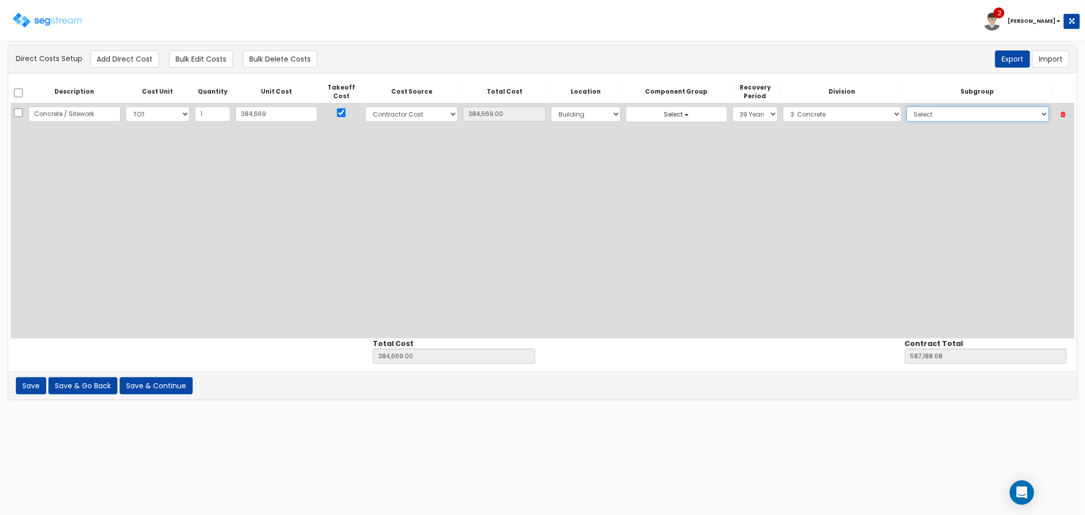
click at [988, 108] on select "Select 1. Concrete Patching (3013062) 2. Selective Demolition, Concrete (305051…" at bounding box center [978, 113] width 142 height 15
select select "3051330"
click at [907, 106] on select "Select 1. Concrete Patching (3013062) 2. Selective Demolition, Concrete (305051…" at bounding box center [978, 113] width 142 height 15
click at [123, 56] on button "Add Direct Cost" at bounding box center [124, 58] width 69 height 17
select select "10"
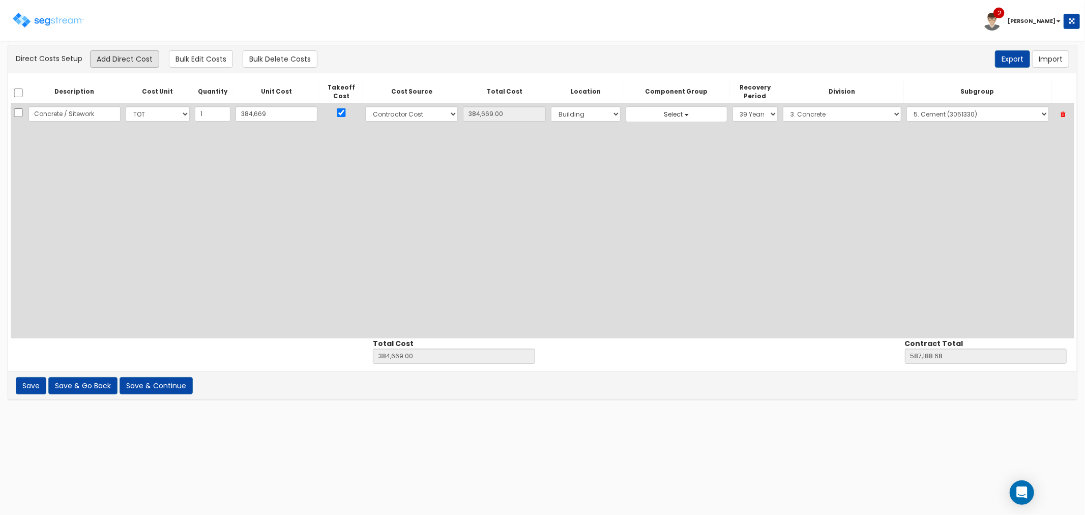
select select "6"
select select "39Y"
select select "3"
select select "3051330"
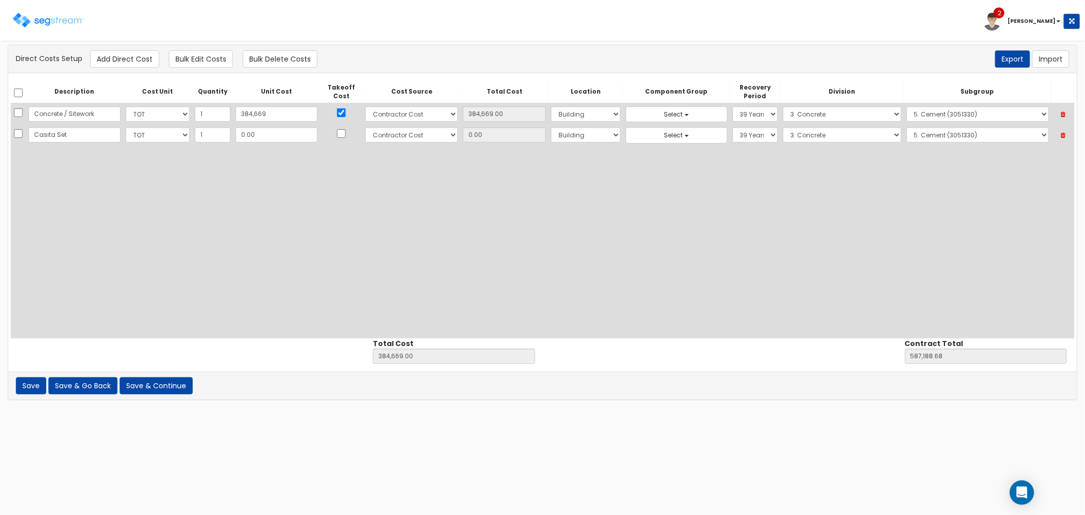
type input "Casita Set"
click at [244, 134] on input "0.00" at bounding box center [277, 134] width 82 height 15
type input "1"
type input "384,670.00"
type input "587,189.68"
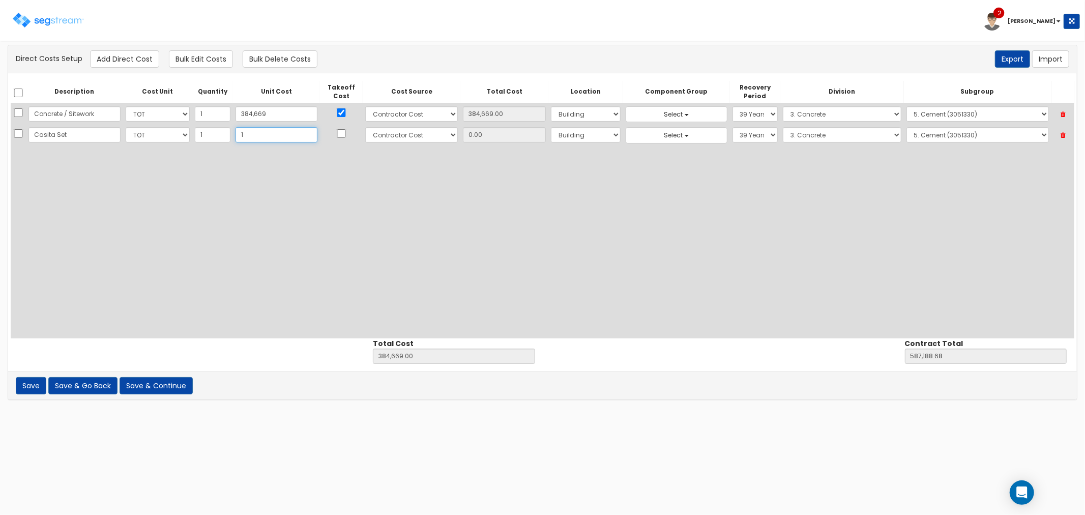
type input "1.00"
type input "12"
type input "384,681.00"
type input "587,200.68"
type input "12.00"
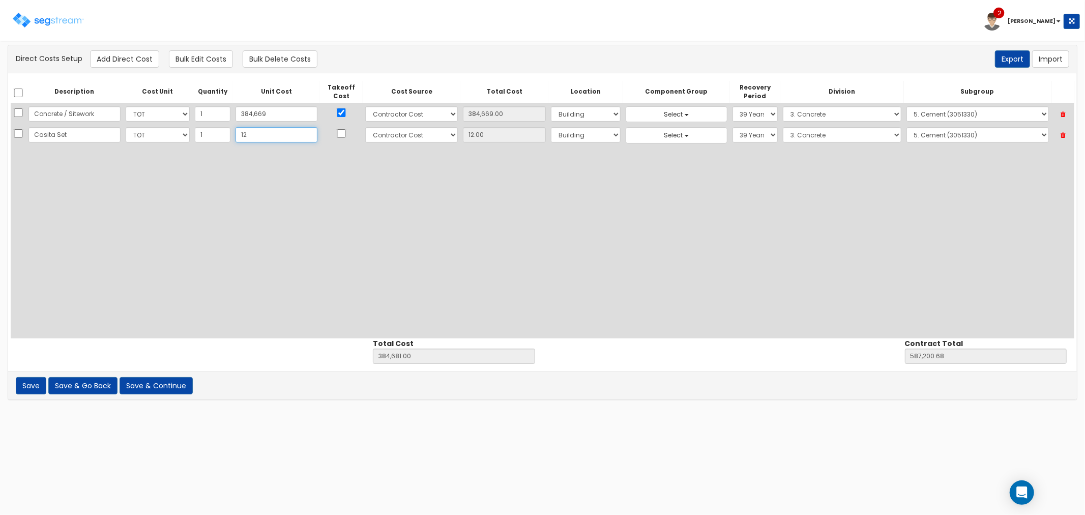
type input "128"
type input "384,797.00"
type input "587,316.68"
type input "128.00"
type input "1282"
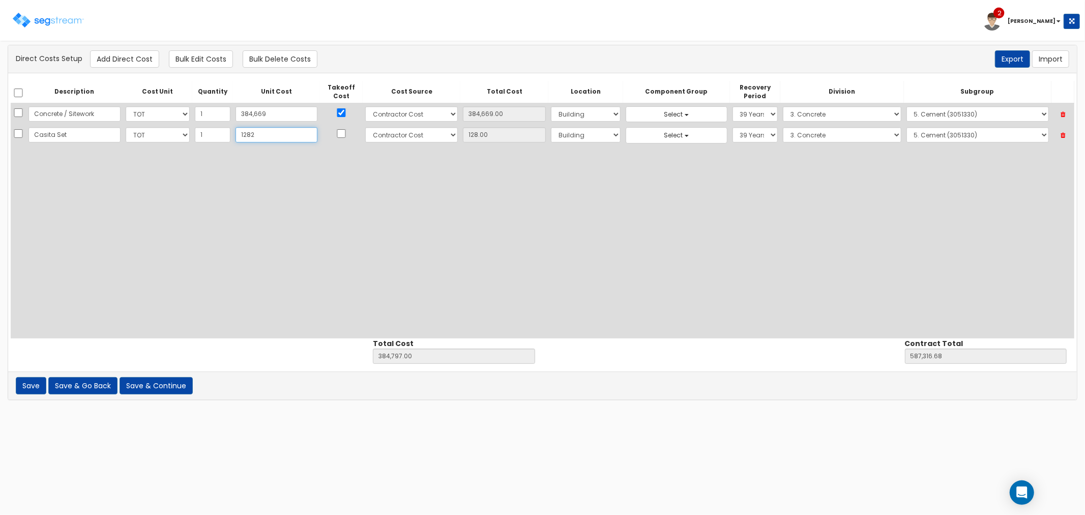
type input "385,951.00"
type input "588,470.68"
type input "1,282"
type input "1,282.00"
type input "1,2820"
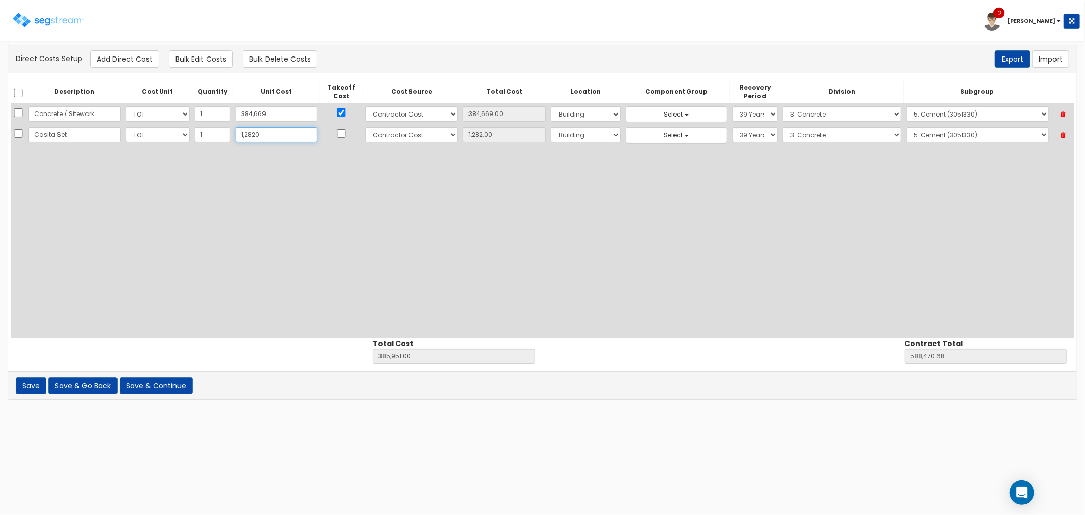
type input "397,489.00"
type input "600,008.68"
type input "12,820"
type input "12,820.00"
type input "12,8200"
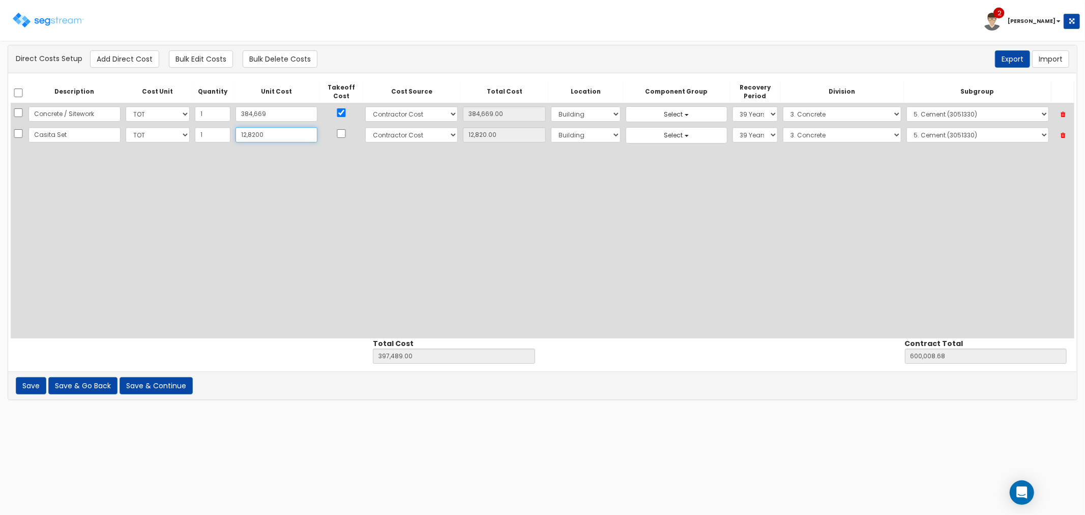
type input "512,869.00"
type input "715,388.68"
type input "128,200"
type input "128,200.00"
type input "128,200"
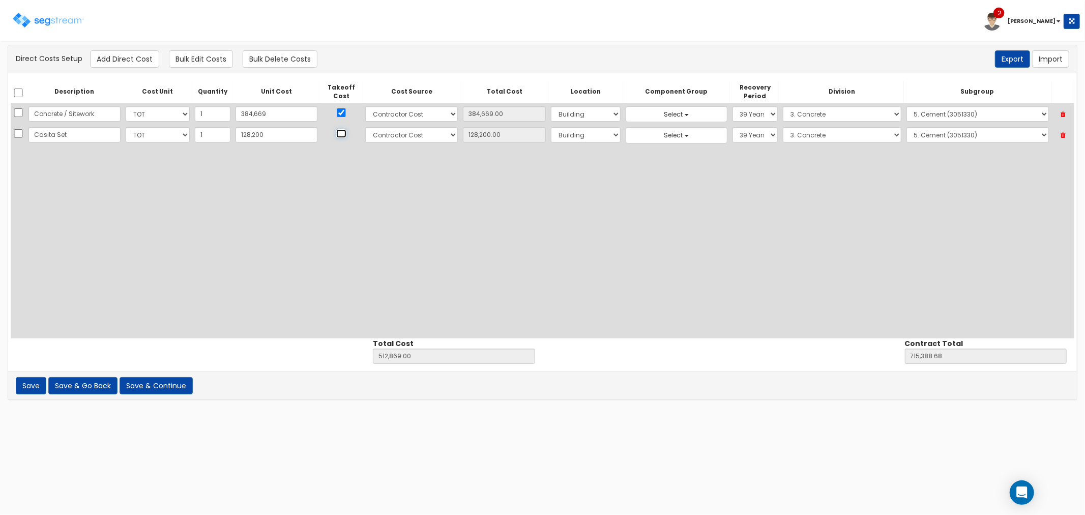
click at [336, 131] on input "checkbox" at bounding box center [341, 133] width 10 height 9
checkbox input "true"
click at [783, 136] on select "Select 1. General Requirements 2. Existing Conditions 3. Concrete 4. Masonry 5.…" at bounding box center [842, 134] width 118 height 15
select select "13"
click at [783, 127] on select "Select 1. General Requirements 2. Existing Conditions 3. Concrete 4. Masonry 5.…" at bounding box center [842, 134] width 118 height 15
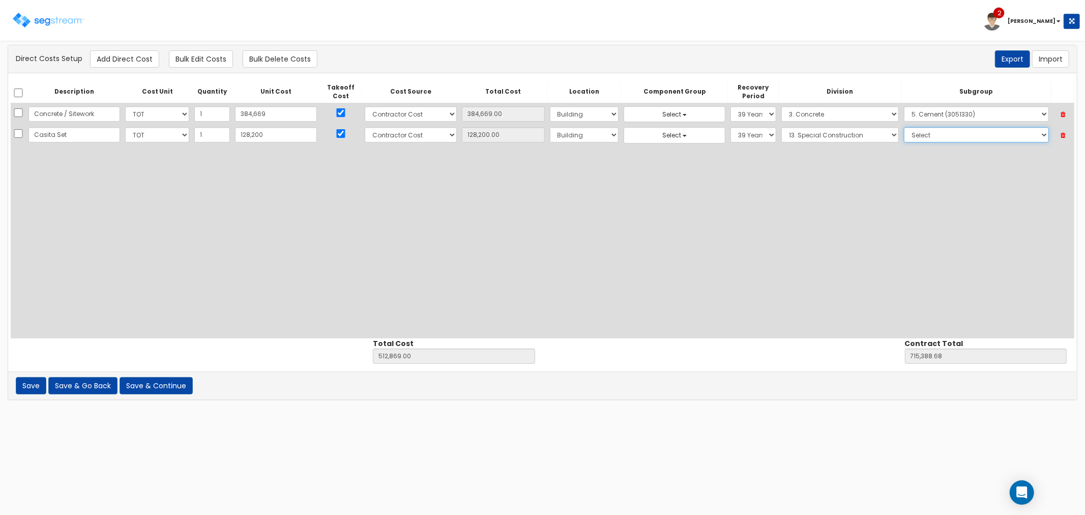
click at [912, 138] on select "Select 1. Selective Demolition, Air Supported Structures (13050510) 2. Selectiv…" at bounding box center [976, 134] width 145 height 15
select select "13214815"
click at [904, 127] on select "Select 1. Selective Demolition, Air Supported Structures (13050510) 2. Selectiv…" at bounding box center [976, 134] width 145 height 15
click at [119, 55] on button "Add Direct Cost" at bounding box center [124, 58] width 69 height 17
select select "10"
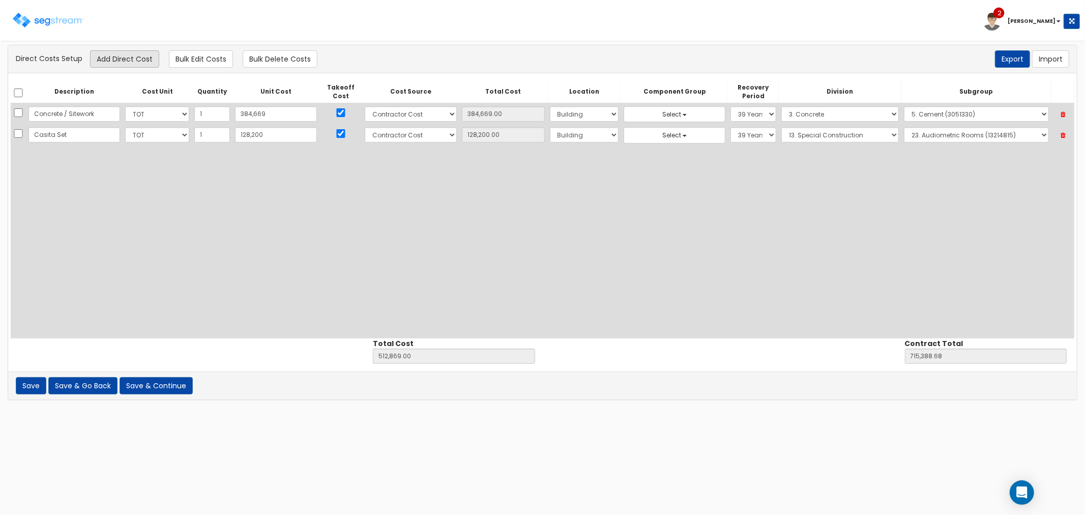
select select "6"
select select "39Y"
select select "13"
select select "13214815"
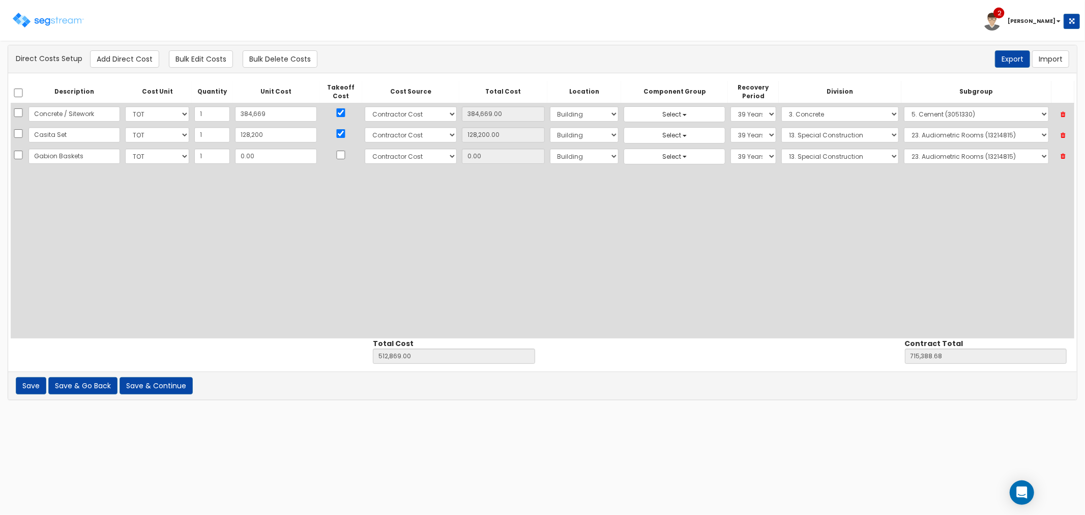
type input "Gabion Baskets"
click at [265, 160] on input "0.00" at bounding box center [276, 156] width 82 height 15
type input "4"
type input "512,873.00"
type input "715,392.68"
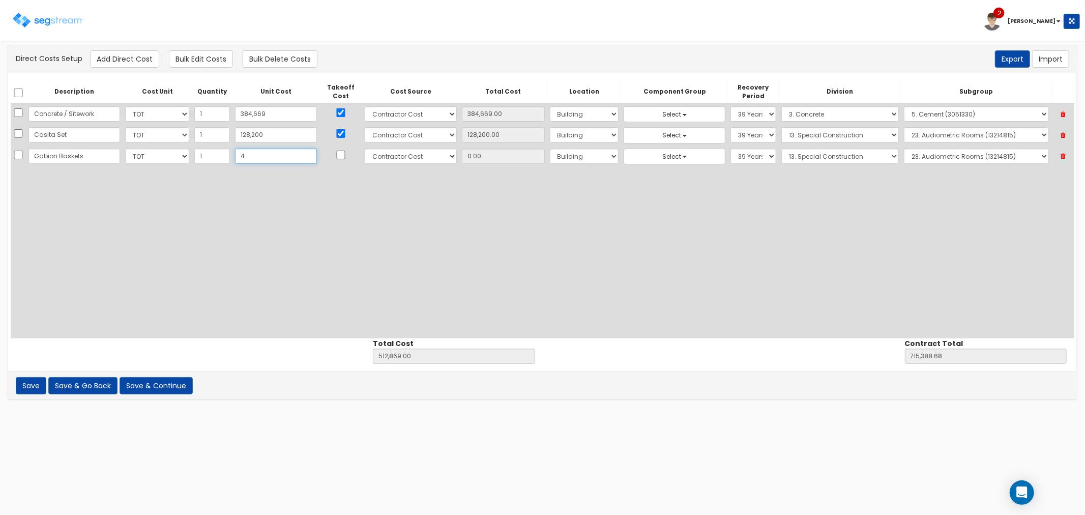
type input "4.00"
type input "42"
type input "512,911.00"
type input "715,430.68"
type input "42.00"
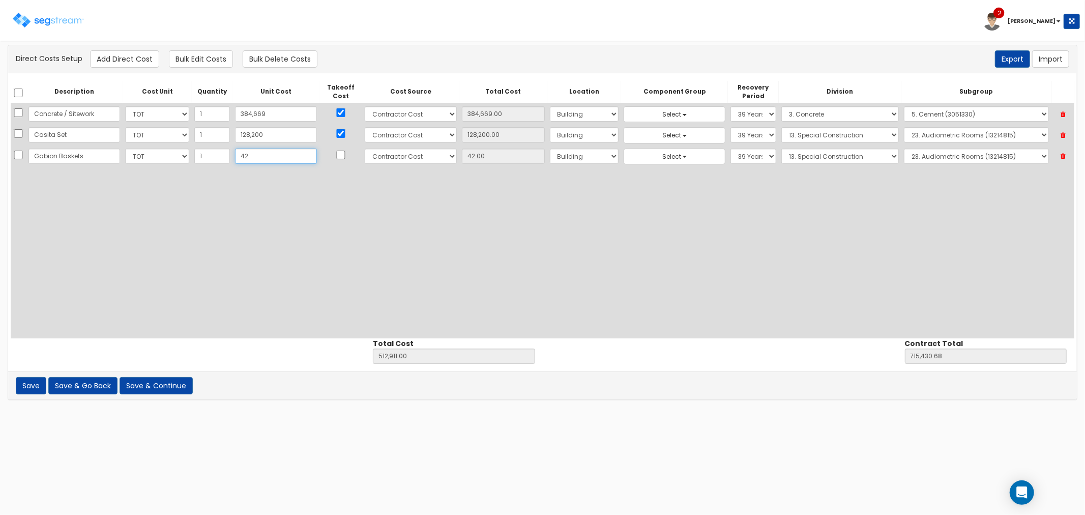
type input "423"
type input "513,292.00"
type input "715,811.68"
type input "423.00"
type input "4230"
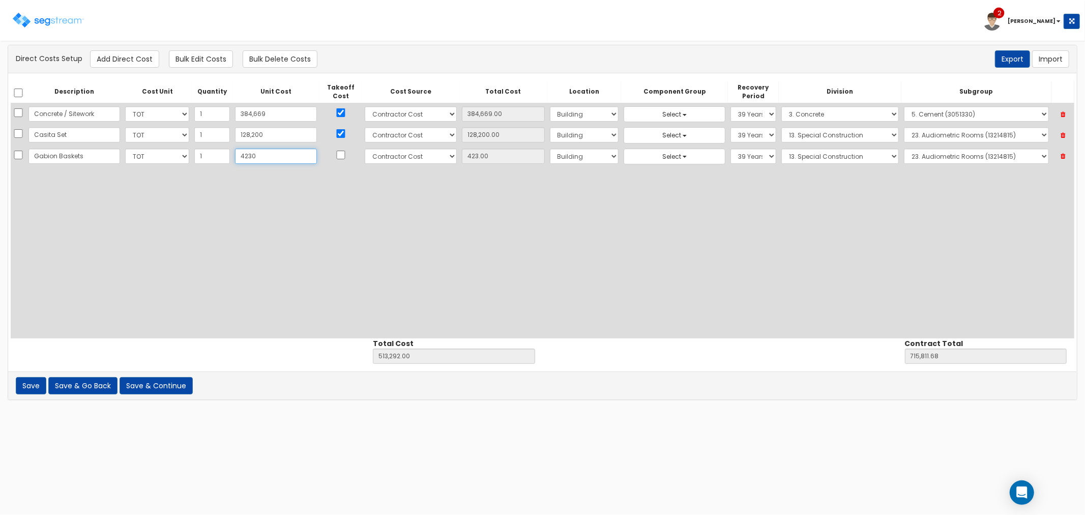
type input "517,099.00"
type input "719,618.68"
type input "4,230"
type input "4,230.00"
type input "4,2300"
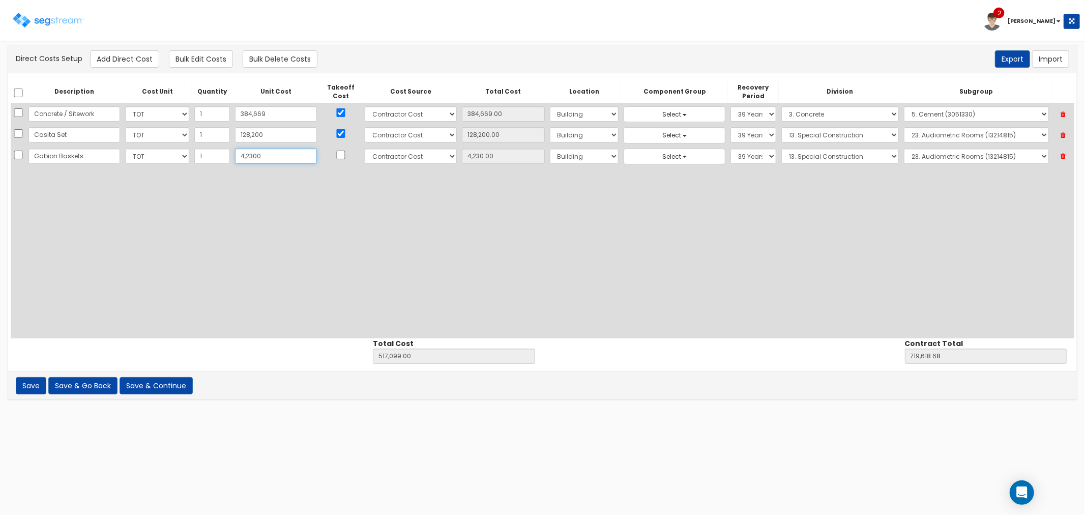
type input "555,169.00"
type input "757,688.68"
type input "42,300"
type input "42,300.00"
type input "42,300"
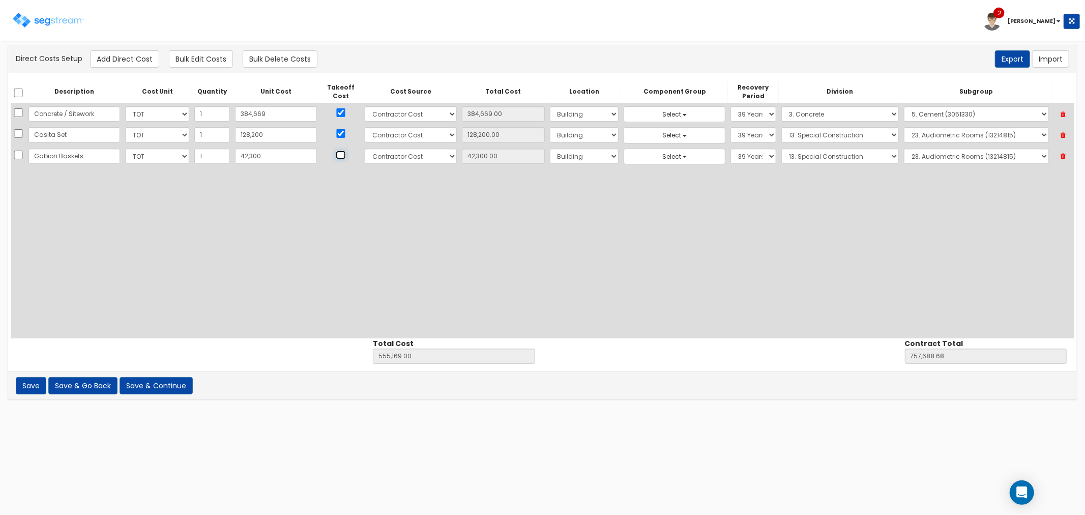
click at [336, 158] on input "checkbox" at bounding box center [341, 155] width 10 height 9
checkbox input "true"
click at [550, 161] on select "Select Building Building Interior Site Improvements Add Additional Location" at bounding box center [584, 156] width 69 height 15
select select "27"
click at [550, 149] on select "Select Building Building Interior Site Improvements Add Additional Location" at bounding box center [584, 156] width 69 height 15
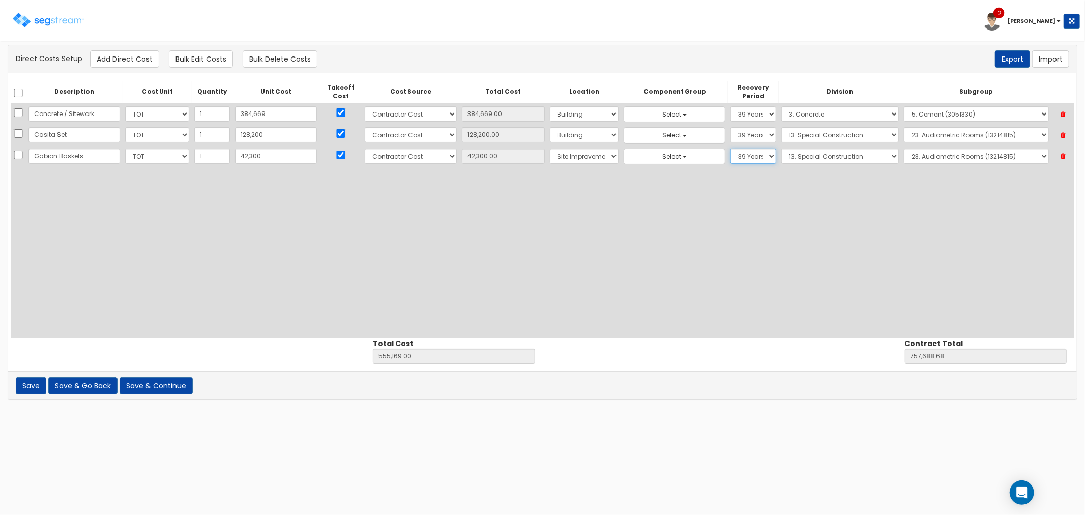
click at [731, 155] on select "Select 5 Years 7 Years 9 Years 10 Years 15 Years 15 Year QLI 15 Year QRP 15 Yea…" at bounding box center [753, 156] width 45 height 15
select select "15Y"
click at [731, 149] on select "Select 5 Years 7 Years 9 Years 10 Years 15 Years 15 Year QLI 15 Year QRP 15 Yea…" at bounding box center [753, 156] width 45 height 15
click at [806, 155] on select "Select 1. General Requirements 2. Existing Conditions 3. Concrete 4. Masonry 5.…" at bounding box center [841, 156] width 118 height 15
select select "32"
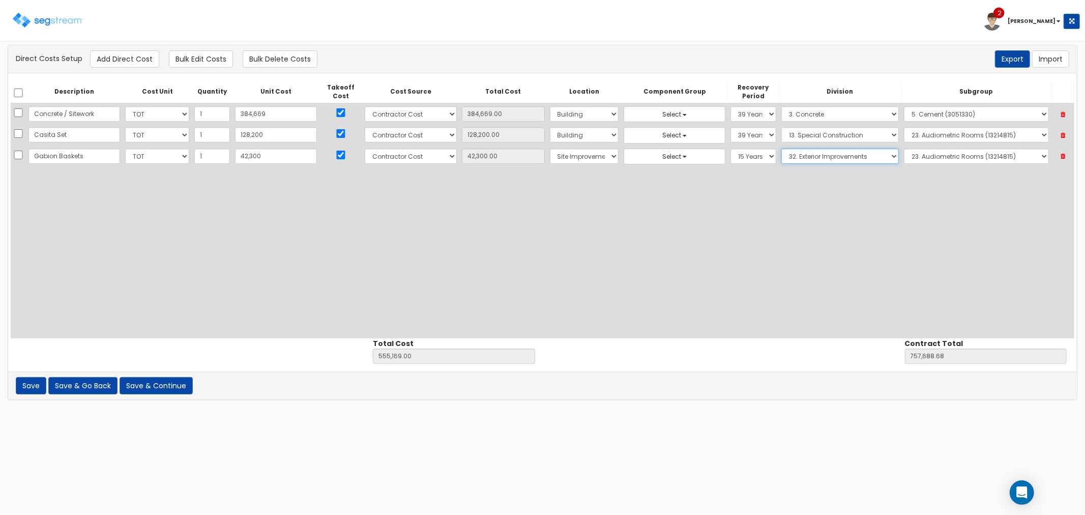
click at [782, 149] on select "Select 1. General Requirements 2. Existing Conditions 3. Concrete 4. Masonry 5.…" at bounding box center [841, 156] width 118 height 15
click at [903, 153] on select "Select 1. Landscaping (32011300) 2. Slurry Seal (Latex Modified) (32011361) 3. …" at bounding box center [976, 156] width 146 height 15
select select "32323610"
click at [903, 149] on select "Select 1. Landscaping (32011300) 2. Slurry Seal (Latex Modified) (32011361) 3. …" at bounding box center [976, 156] width 146 height 15
click at [117, 60] on button "Add Direct Cost" at bounding box center [124, 58] width 69 height 17
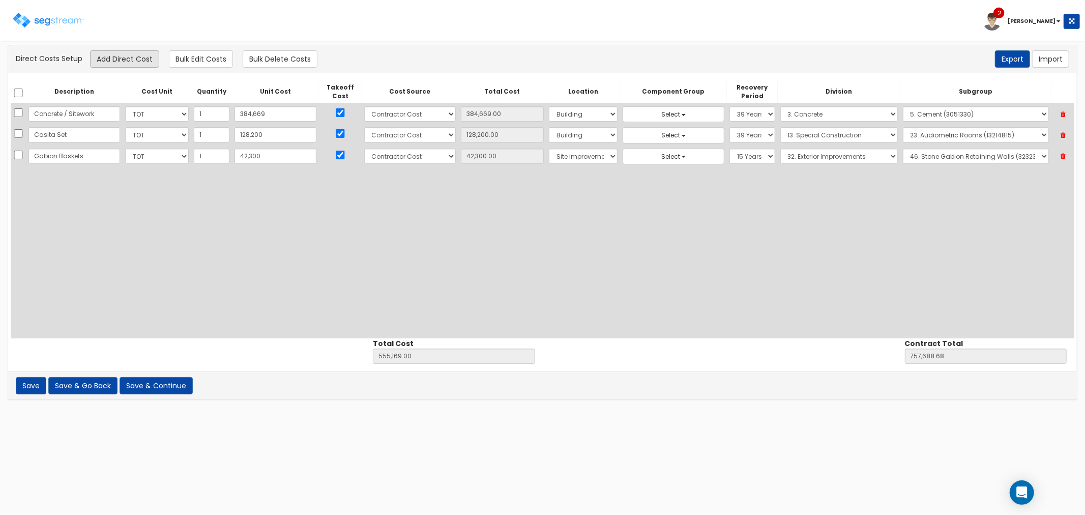
select select "10"
select select "6"
select select "27"
select select "15Y"
select select "32"
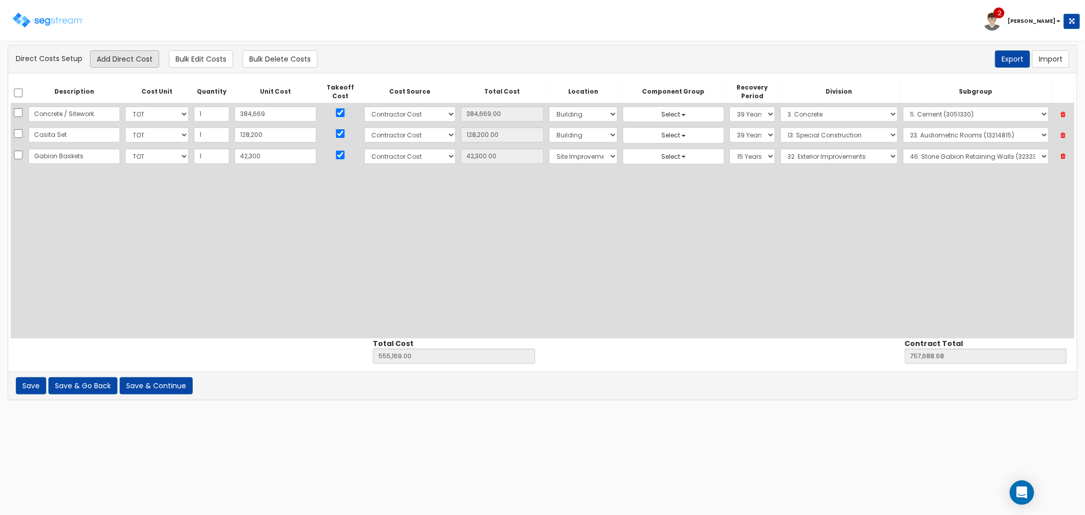
select select "32323610"
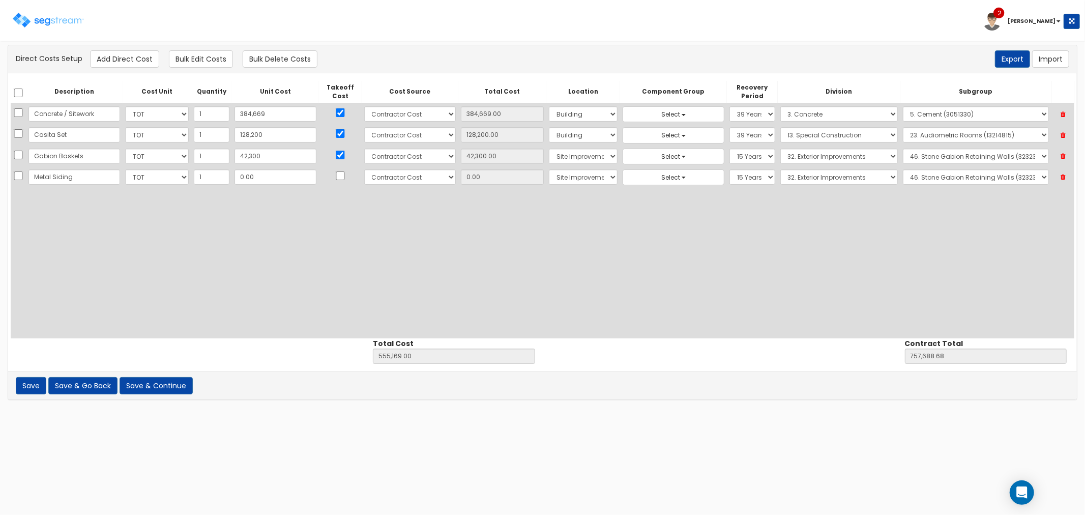
type input "Metal Siding"
click at [244, 174] on input "0.00" at bounding box center [276, 176] width 82 height 15
type input "9"
type input "555,178.00"
type input "757,697.68"
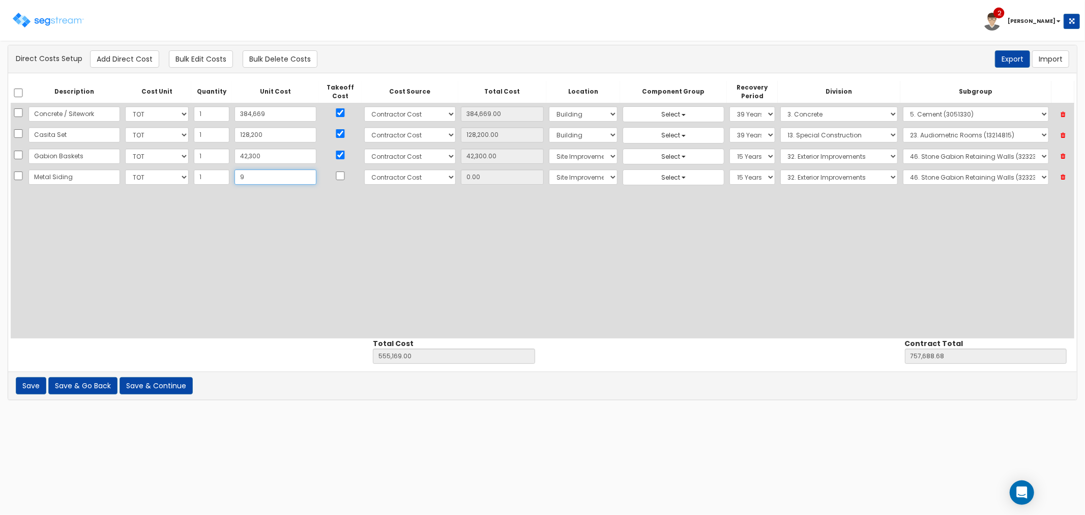
type input "9.00"
type input "93"
type input "555,262.00"
type input "757,781.68"
type input "93.00"
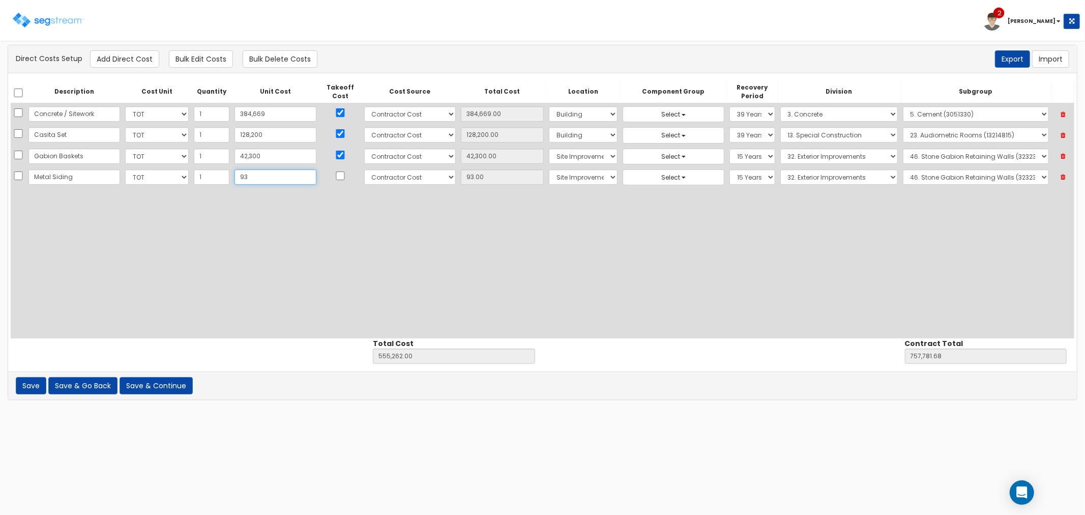
type input "936"
type input "556,105.00"
type input "758,624.68"
type input "936.00"
type input "9360"
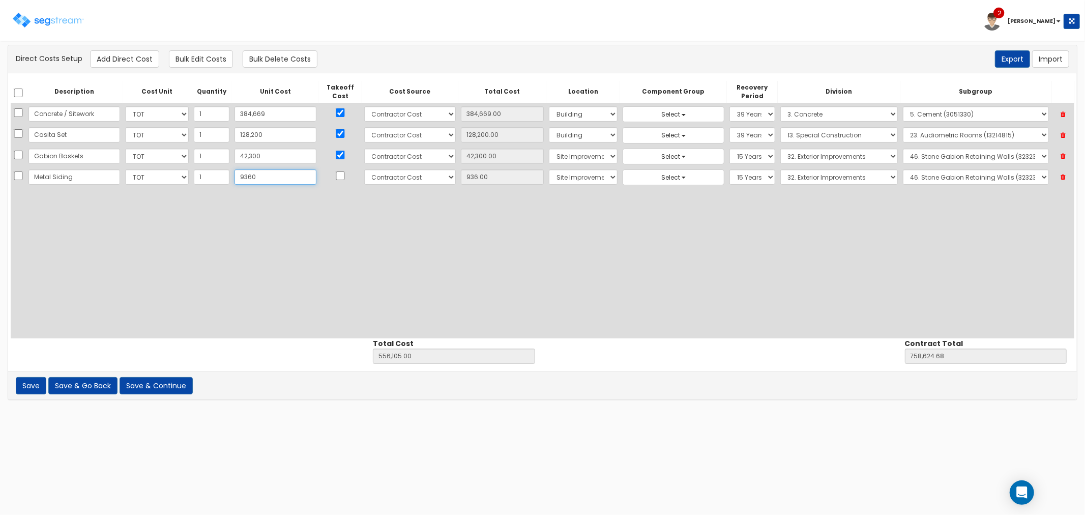
type input "564,529.00"
type input "767,048.68"
type input "9,360"
type input "9,360.00"
type input "9,3600"
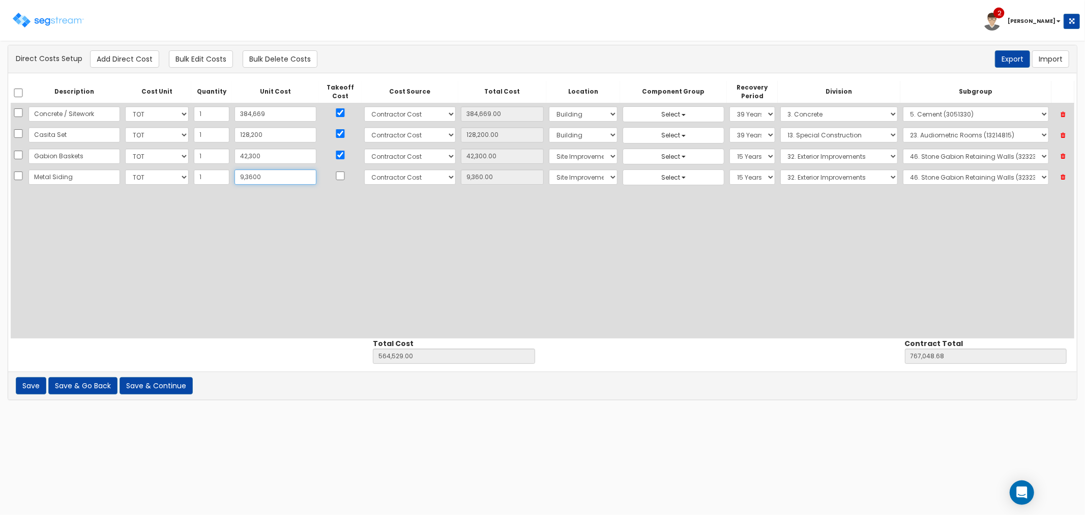
type input "648,769.00"
type input "851,288.68"
type input "93,600"
type input "93,600.00"
type input "93,600"
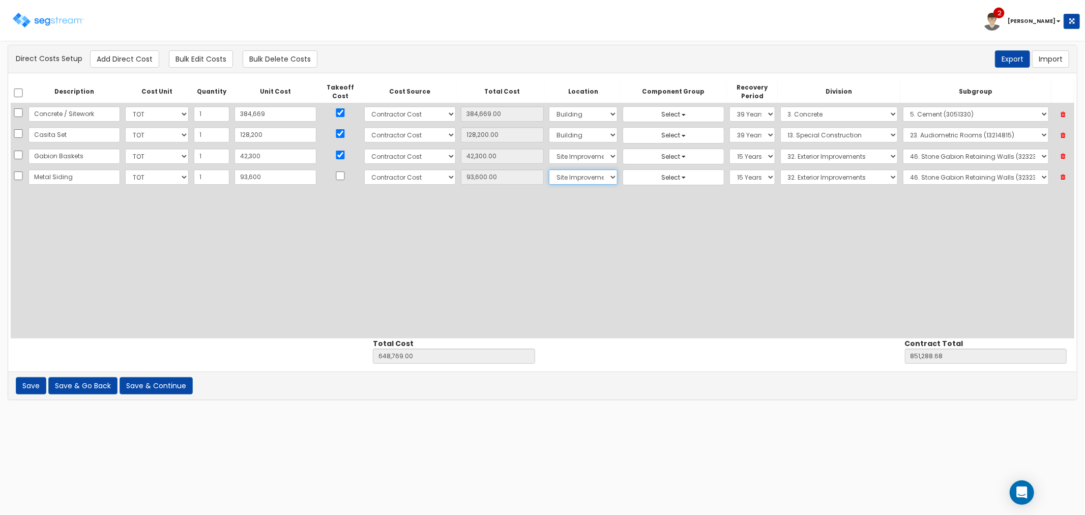
click at [549, 182] on select "Select Building Building Interior Site Improvements Add Additional Location" at bounding box center [583, 176] width 69 height 15
select select "6"
click at [549, 169] on select "Select Building Building Interior Site Improvements Add Additional Location" at bounding box center [583, 176] width 69 height 15
click at [730, 177] on select "Select 5 Years 7 Years 9 Years 10 Years 15 Years 15 Year QLI 15 Year QRP 15 Yea…" at bounding box center [752, 176] width 45 height 15
select select "39Y"
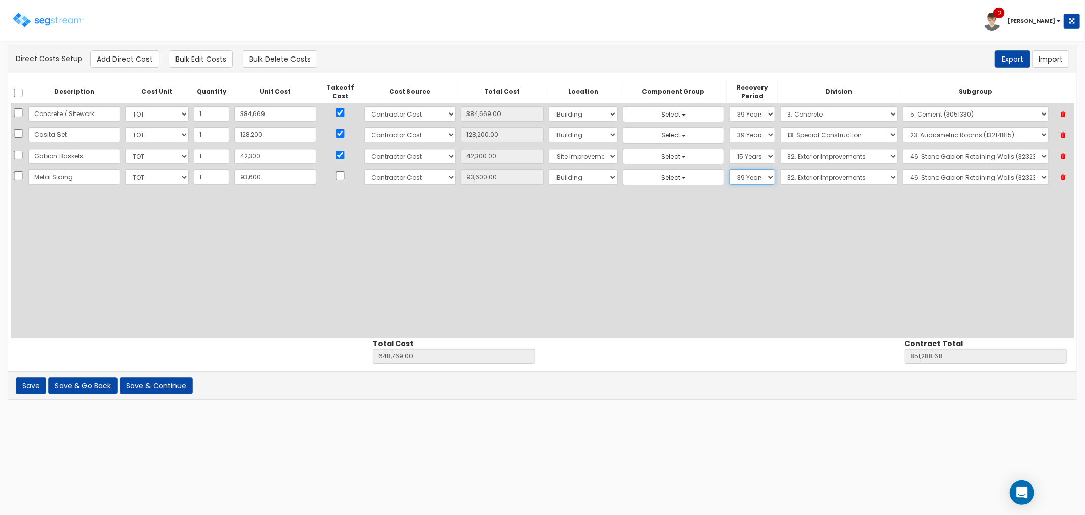
click at [730, 169] on select "Select 5 Years 7 Years 9 Years 10 Years 15 Years 15 Year QLI 15 Year QRP 15 Yea…" at bounding box center [752, 176] width 45 height 15
click at [787, 171] on select "Select 1. General Requirements 2. Existing Conditions 3. Concrete 4. Masonry 5.…" at bounding box center [840, 176] width 118 height 15
select select "5"
click at [781, 169] on select "Select 1. General Requirements 2. Existing Conditions 3. Concrete 4. Masonry 5.…" at bounding box center [840, 176] width 118 height 15
click at [917, 174] on select "Select 1. Cleaning Of Structural Metal Framing (5011051) 2. Selective Demolitio…" at bounding box center [976, 176] width 146 height 15
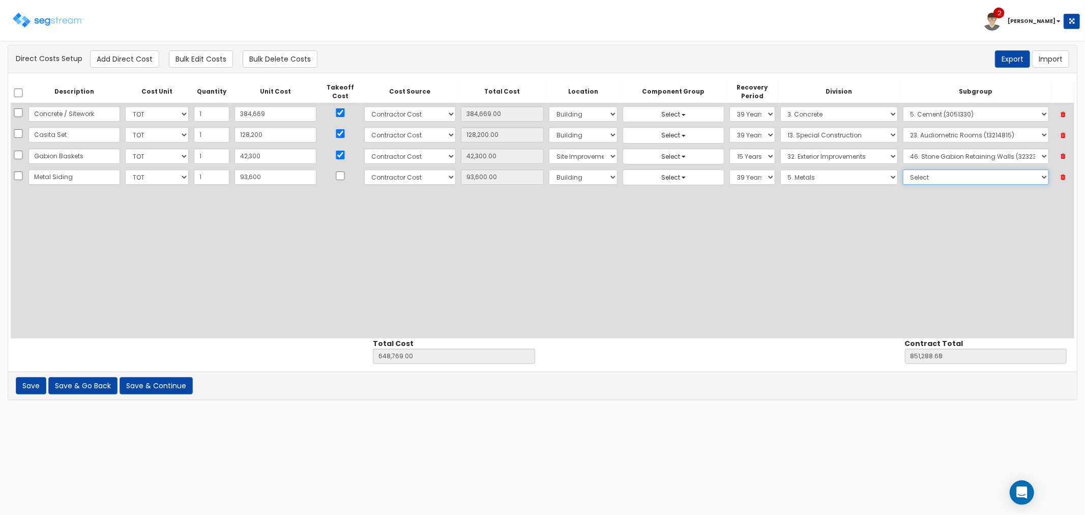
select select "5122340"
click at [903, 169] on select "Select 1. Cleaning Of Structural Metal Framing (5011051) 2. Selective Demolitio…" at bounding box center [976, 176] width 146 height 15
click at [335, 175] on input "checkbox" at bounding box center [340, 175] width 10 height 9
checkbox input "true"
click at [120, 51] on button "Add Direct Cost" at bounding box center [124, 58] width 69 height 17
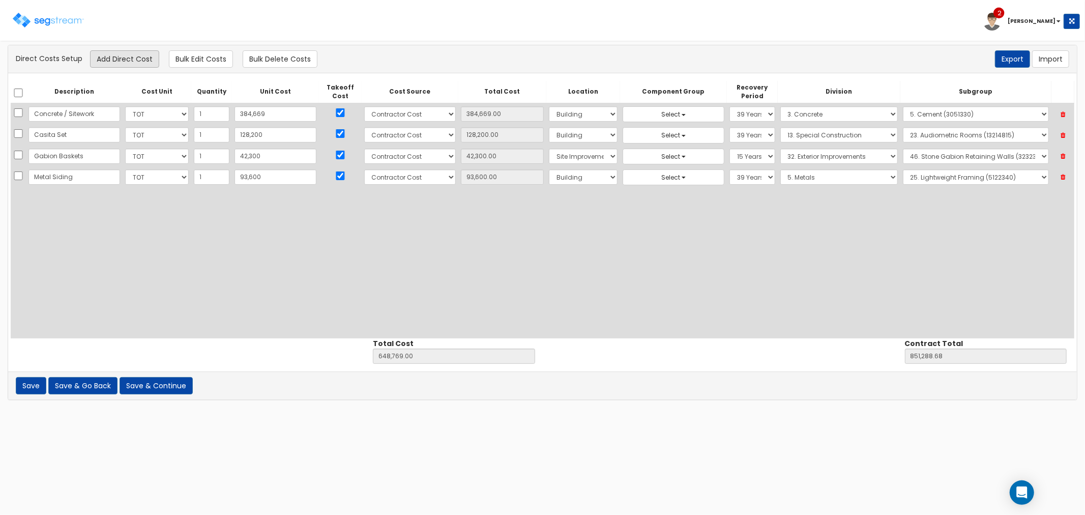
select select "10"
select select "6"
select select "39Y"
select select "5"
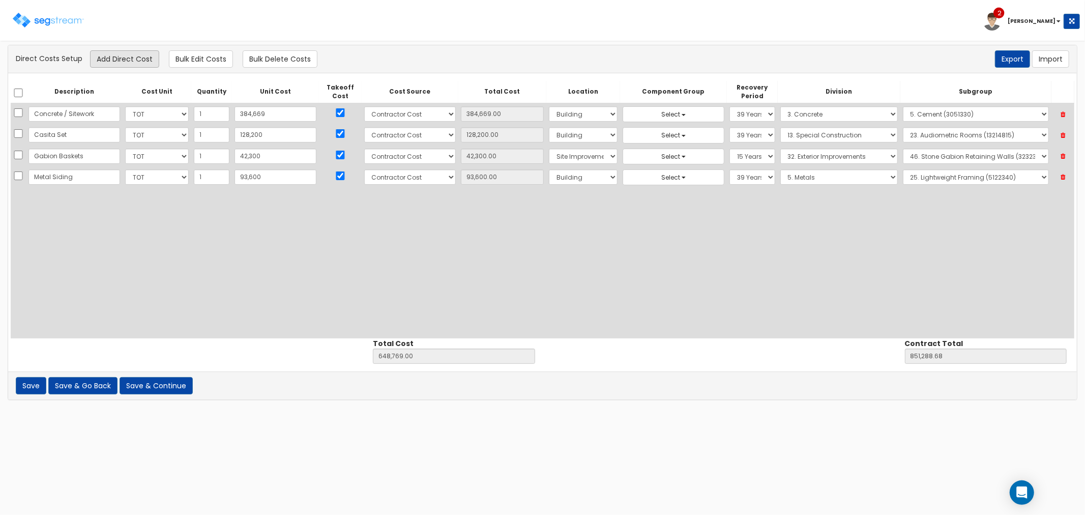
select select "5122340"
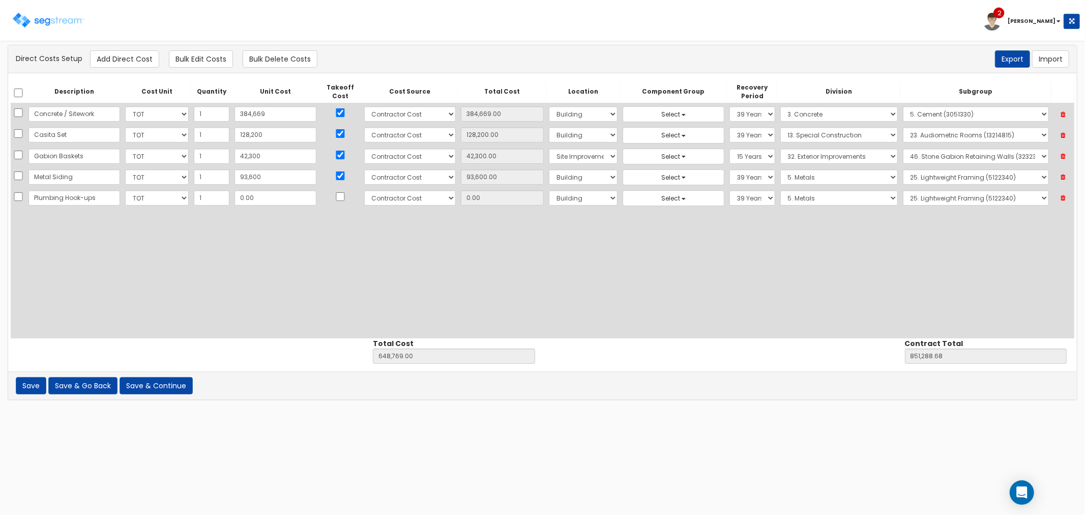
scroll to position [0, 1]
type input "Plumbing Hook-ups"
click at [252, 199] on input "0.00" at bounding box center [276, 197] width 82 height 15
type input "1"
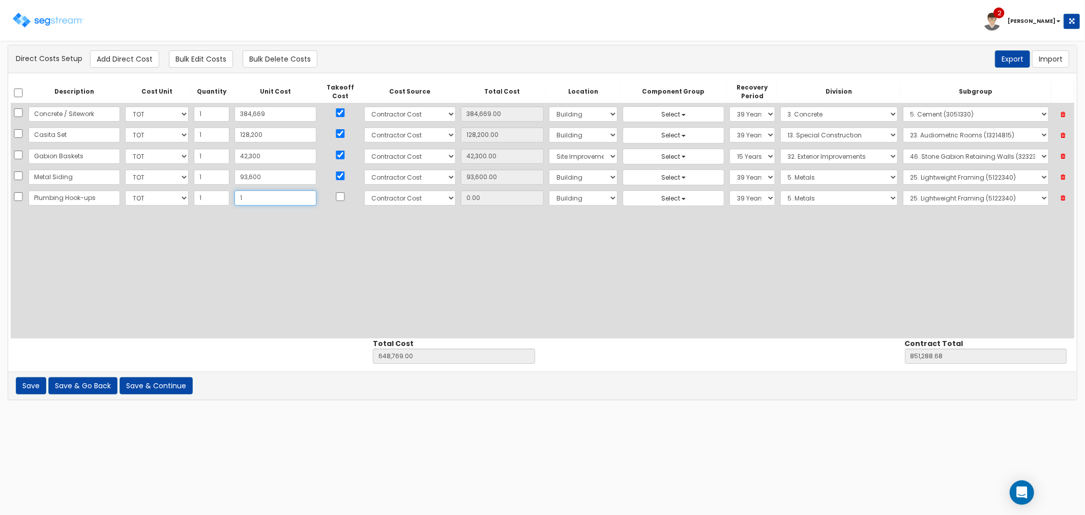
type input "648,770.00"
type input "851,289.68"
type input "1.00"
type input "13"
type input "648,782.00"
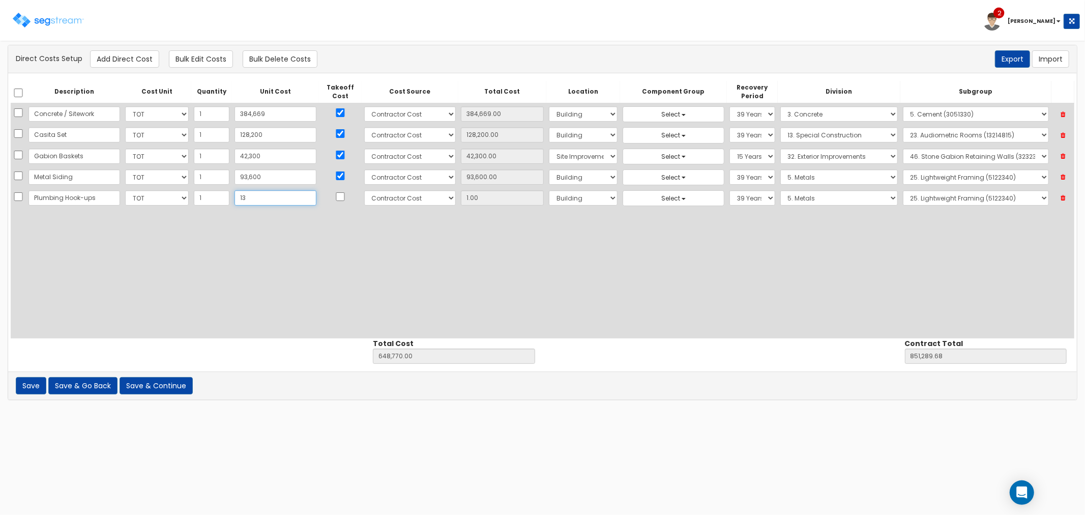
type input "851,301.68"
type input "13.00"
type input "135"
type input "648,904.00"
type input "851,423.68"
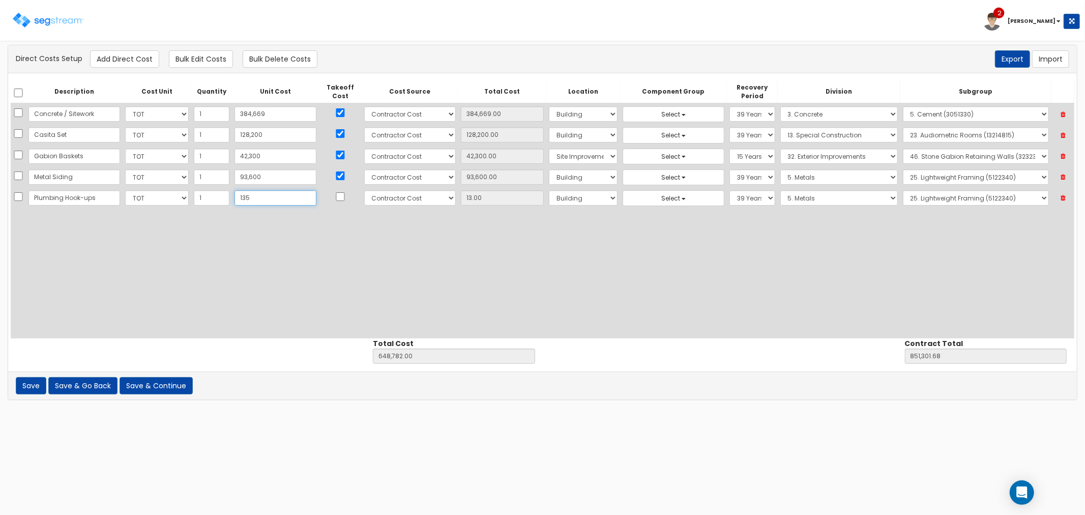
type input "135.00"
type input "1350"
type input "650,119.00"
type input "852,638.68"
type input "1,350"
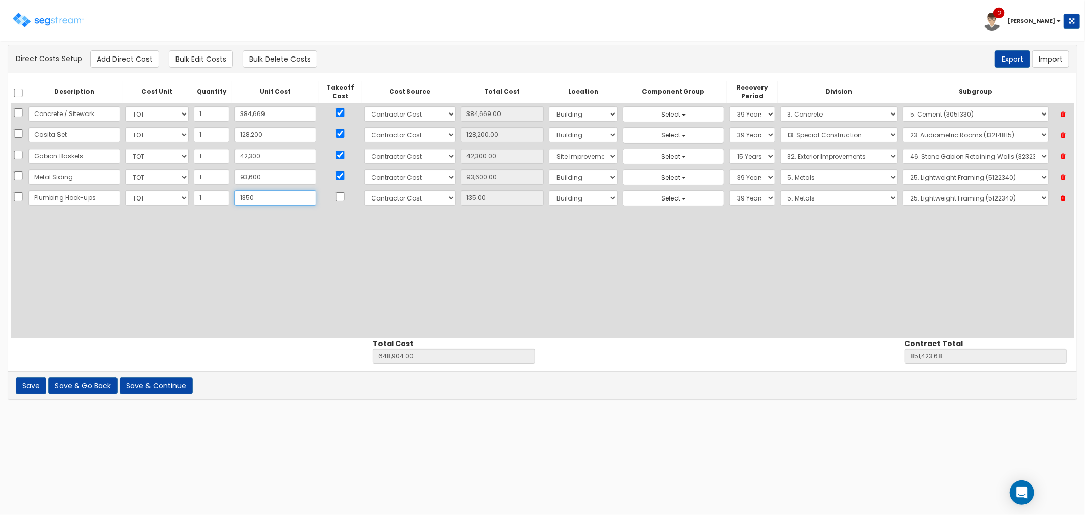
type input "1,350.00"
type input "1,3500"
type input "662,269.00"
type input "864,788.68"
type input "13,500"
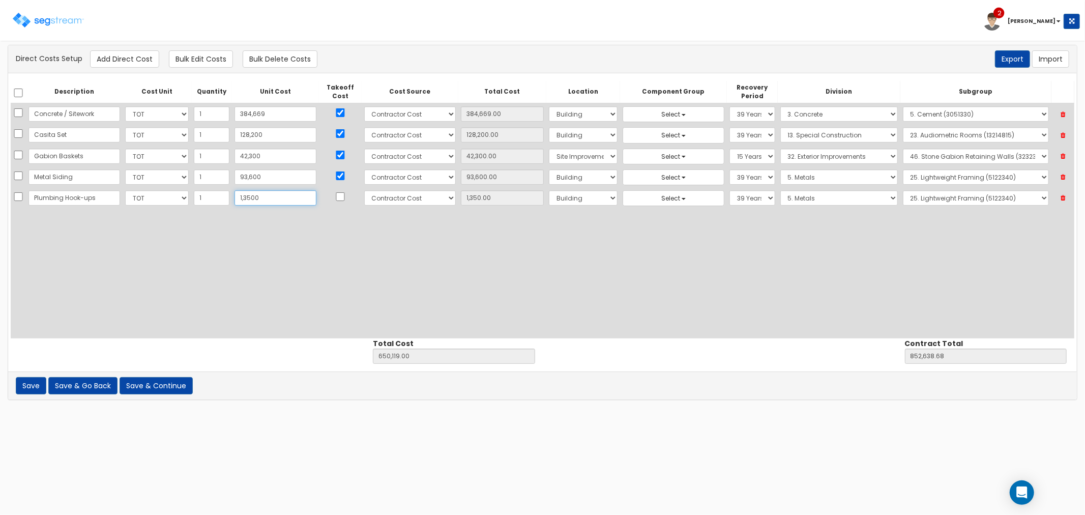
type input "13,500.00"
type input "13,500"
click at [335, 196] on input "checkbox" at bounding box center [340, 196] width 10 height 9
checkbox input "true"
click at [549, 202] on select "Select Building Building Interior Site Improvements Add Additional Location" at bounding box center [583, 197] width 69 height 15
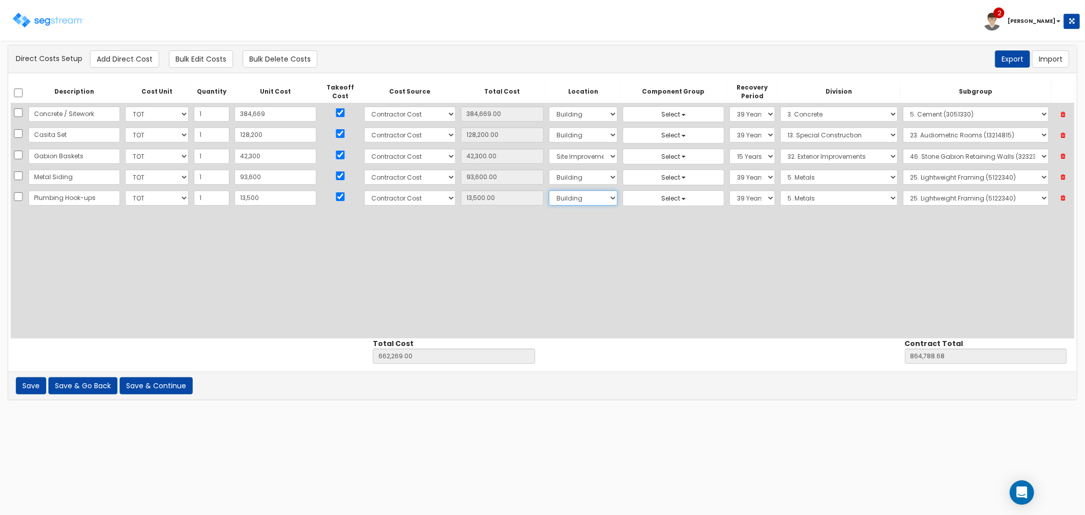
select select "27"
click at [549, 190] on select "Select Building Building Interior Site Improvements Add Additional Location" at bounding box center [583, 197] width 69 height 15
click at [730, 195] on select "Select 5 Years 7 Years 9 Years 10 Years 15 Years 15 Year QLI 15 Year QRP 15 Yea…" at bounding box center [752, 197] width 45 height 15
drag, startPoint x: 705, startPoint y: 195, endPoint x: 713, endPoint y: 197, distance: 8.3
click at [730, 195] on select "Select 5 Years 7 Years 9 Years 10 Years 15 Years 15 Year QLI 15 Year QRP 15 Yea…" at bounding box center [752, 197] width 45 height 15
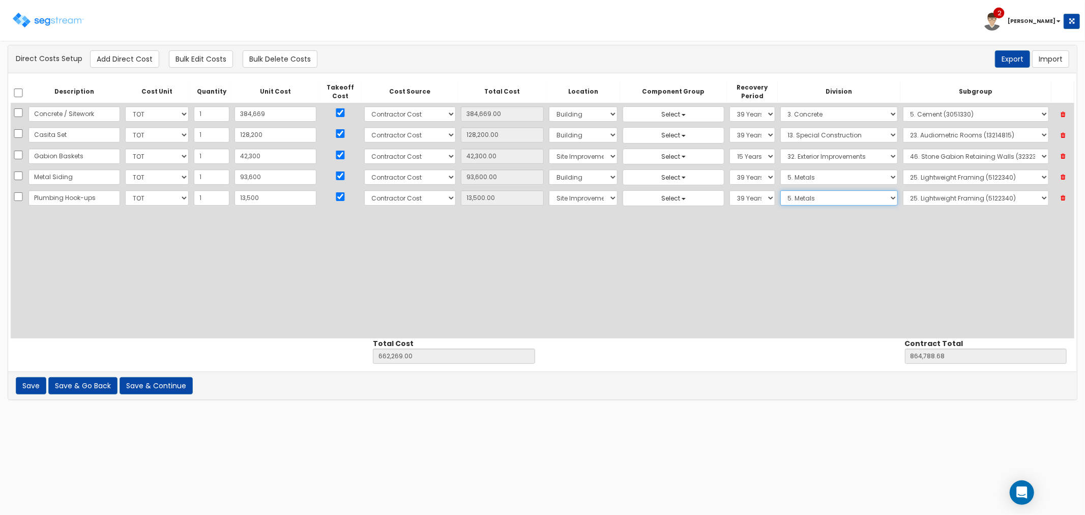
click at [781, 203] on select "Select 1. General Requirements 2. Existing Conditions 3. Concrete 4. Masonry 5.…" at bounding box center [840, 197] width 118 height 15
select select "33"
click at [781, 190] on select "Select 1. General Requirements 2. Existing Conditions 3. Concrete 4. Masonry 5.…" at bounding box center [840, 197] width 118 height 15
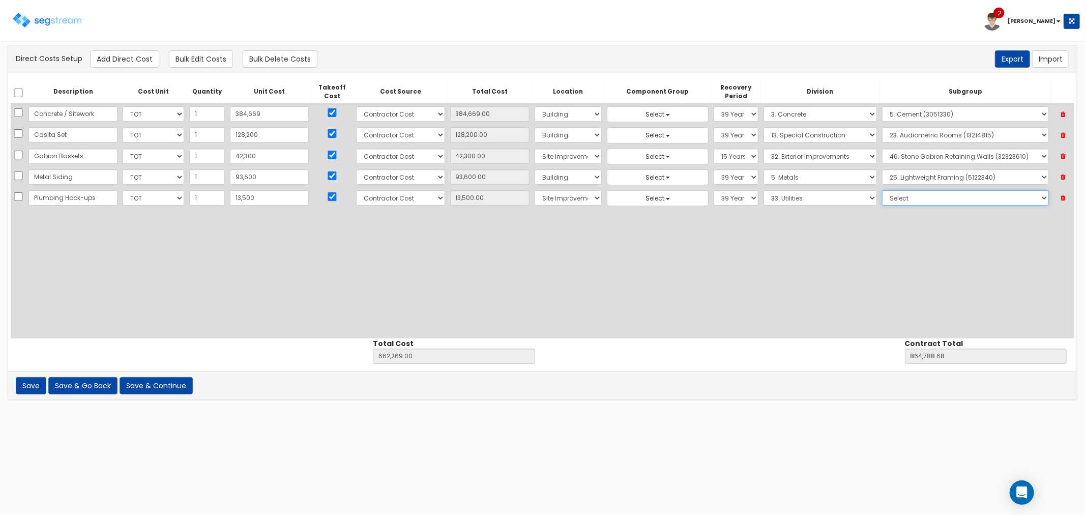
click at [899, 198] on select "Select 1. Corrosion Resistance (33011010) 2. Relining Sewers (33013072) 3. Prec…" at bounding box center [965, 197] width 167 height 15
select select "33111315"
click at [882, 190] on select "Select 1. Corrosion Resistance (33011010) 2. Relining Sewers (33013072) 3. Prec…" at bounding box center [965, 197] width 167 height 15
click at [138, 63] on button "Add Direct Cost" at bounding box center [124, 58] width 69 height 17
select select "10"
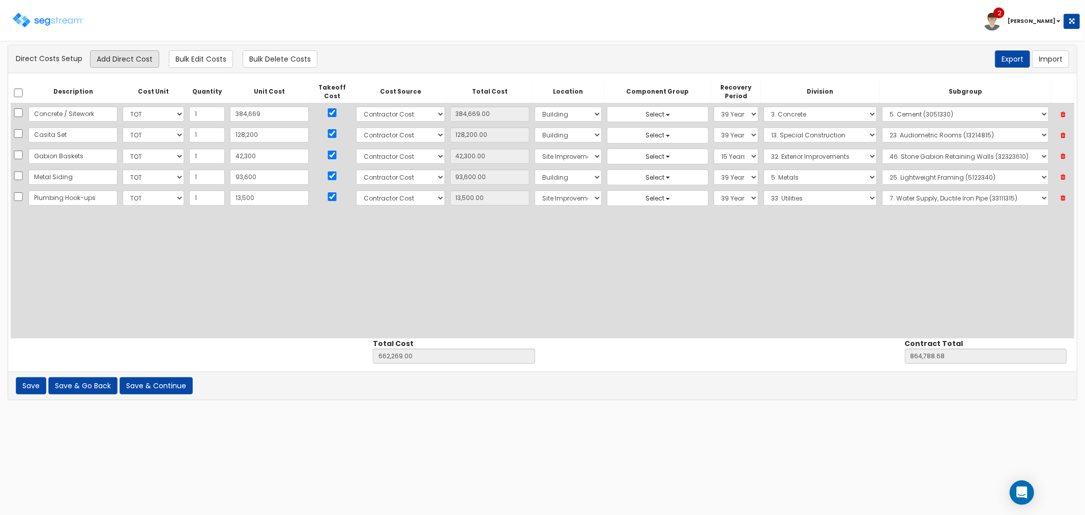
select select "6"
select select "27"
select select "39Y"
select select "33"
select select "33111315"
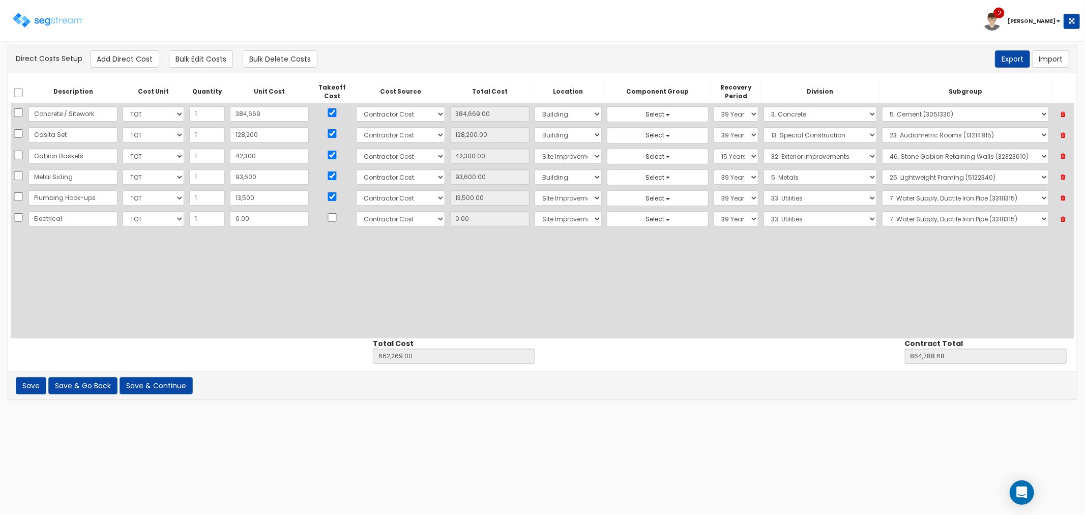
type input "Electrical"
click at [256, 219] on input "0.00" at bounding box center [269, 218] width 79 height 15
type input "6"
type input "662,275.00"
type input "864,794.68"
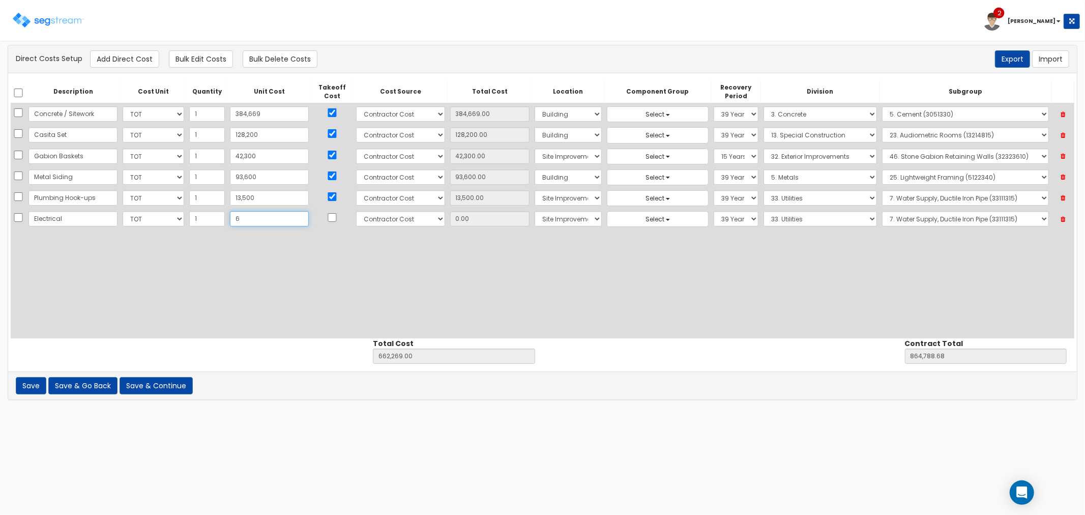
type input "6.00"
type input "63"
type input "662,332.00"
type input "864,851.68"
type input "63.00"
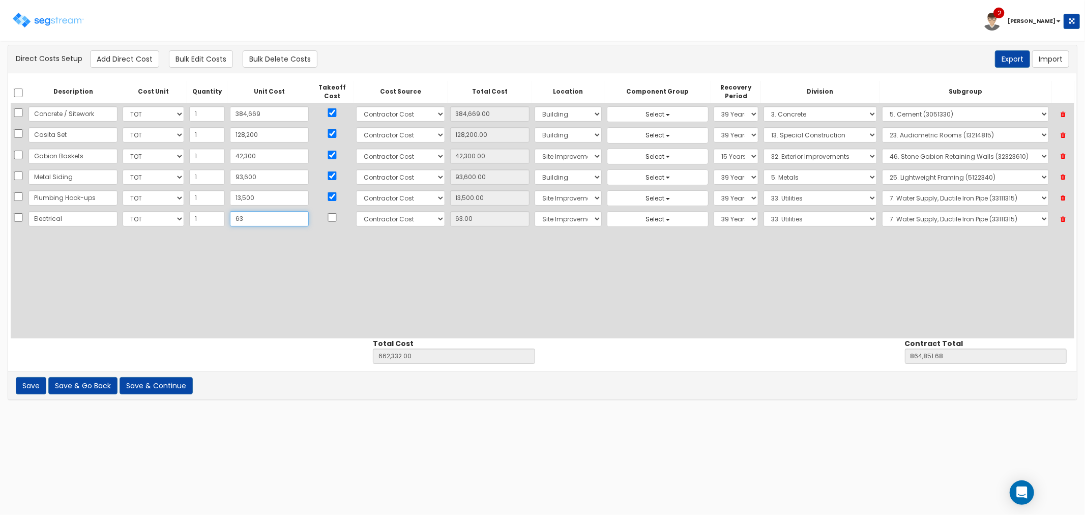
type input "635"
type input "662,904.00"
type input "865,423.68"
type input "635.00"
type input "6353"
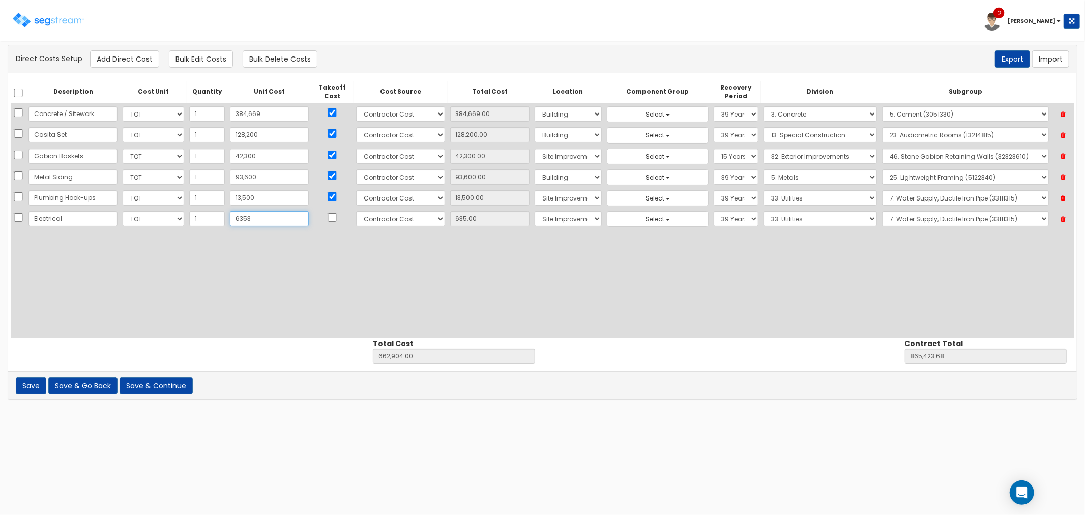
type input "668,622.00"
click at [327, 215] on input "checkbox" at bounding box center [332, 217] width 10 height 9
click at [914, 214] on select "Select 1. Corrosion Resistance (33011010) 2. Relining Sewers (33013072) 3. Prec…" at bounding box center [965, 218] width 167 height 15
click at [764, 219] on select "Select 1. General Requirements 2. Existing Conditions 3. Concrete 4. Masonry 5.…" at bounding box center [820, 218] width 113 height 15
click at [764, 211] on select "Select 1. General Requirements 2. Existing Conditions 3. Concrete 4. Masonry 5.…" at bounding box center [820, 218] width 113 height 15
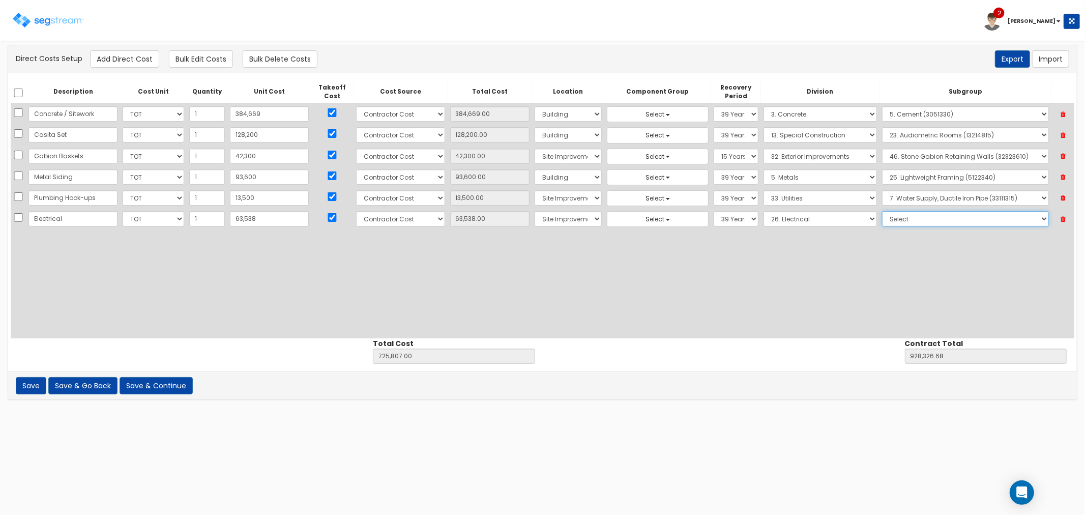
click at [901, 220] on select "Select 1. Electrical Demolition (26050510) 2. Medium-Voltage, Single Cable (260…" at bounding box center [965, 218] width 167 height 15
click at [541, 216] on select "Select Building Building Interior Site Improvements Add Additional Location" at bounding box center [568, 218] width 67 height 15
click at [535, 211] on select "Select Building Building Interior Site Improvements Add Additional Location" at bounding box center [568, 218] width 67 height 15
click at [906, 222] on select "Select 1. Electrical Demolition (26050510) 2. Medium-Voltage, Single Cable (260…" at bounding box center [965, 218] width 167 height 15
click at [882, 211] on select "Select 1. Electrical Demolition (26050510) 2. Medium-Voltage, Single Cable (260…" at bounding box center [965, 218] width 167 height 15
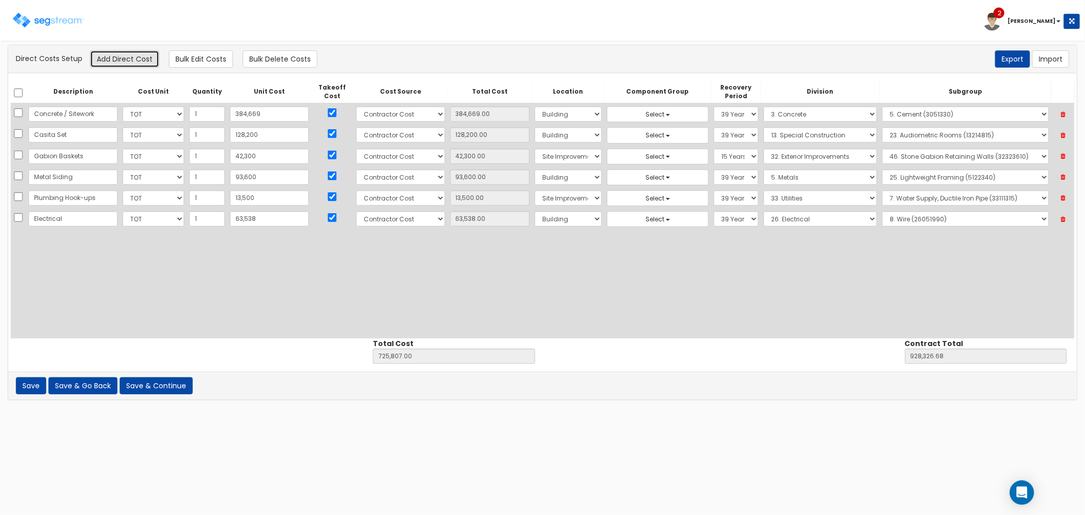
click at [100, 54] on button "Add Direct Cost" at bounding box center [124, 58] width 69 height 17
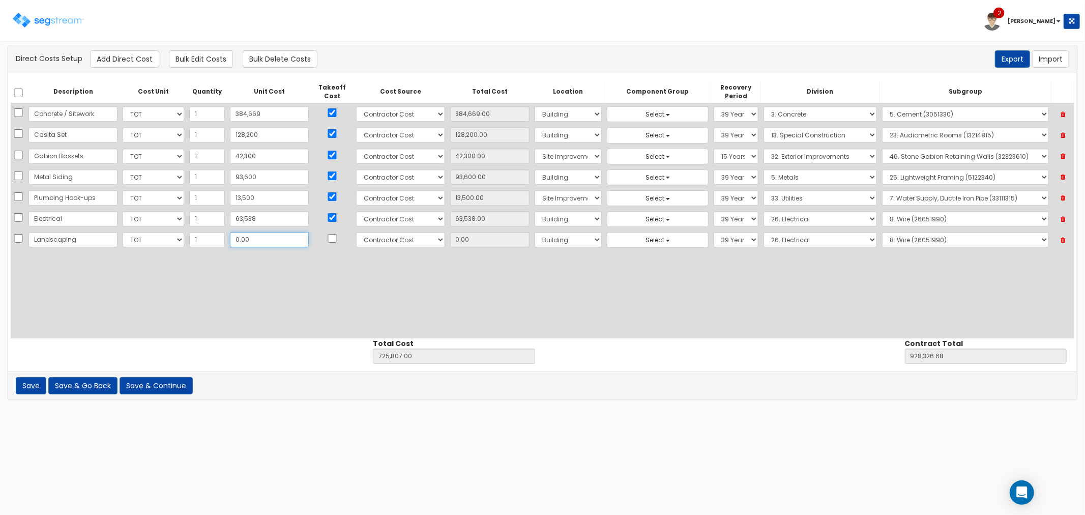
click at [243, 237] on input "0.00" at bounding box center [269, 239] width 79 height 15
click at [327, 238] on input "checkbox" at bounding box center [332, 238] width 10 height 9
click at [535, 238] on select "Select Building Building Interior Site Improvements Add Additional Location" at bounding box center [568, 239] width 67 height 15
click at [535, 232] on select "Select Building Building Interior Site Improvements Add Additional Location" at bounding box center [568, 239] width 67 height 15
click at [714, 238] on select "Select 5 Years 7 Years 9 Years 10 Years 15 Years 15 Year QLI 15 Year QRP 15 Yea…" at bounding box center [736, 239] width 45 height 15
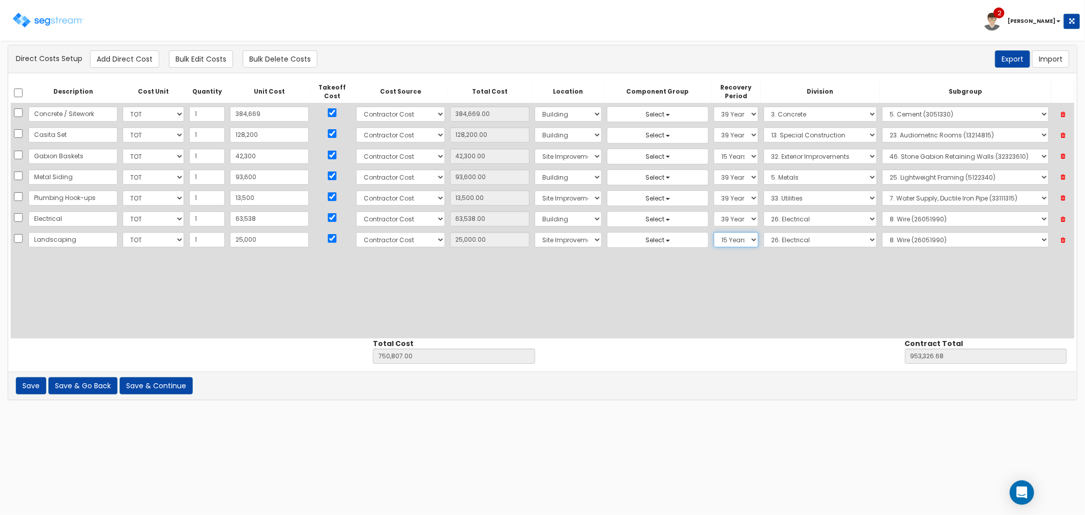
click at [714, 232] on select "Select 5 Years 7 Years 9 Years 10 Years 15 Years 15 Year QLI 15 Year QRP 15 Yea…" at bounding box center [736, 239] width 45 height 15
click at [774, 240] on select "Select 1. General Requirements 2. Existing Conditions 3. Concrete 4. Masonry 5.…" at bounding box center [820, 239] width 113 height 15
click at [764, 232] on select "Select 1. General Requirements 2. Existing Conditions 3. Concrete 4. Masonry 5.…" at bounding box center [820, 239] width 113 height 15
click at [898, 236] on select "Select 1. Landscaping (32011300) 2. Slurry Seal (Latex Modified) (32011361) 3. …" at bounding box center [965, 239] width 167 height 15
click at [882, 232] on select "Select 1. Landscaping (32011300) 2. Slurry Seal (Latex Modified) (32011361) 3. …" at bounding box center [965, 239] width 167 height 15
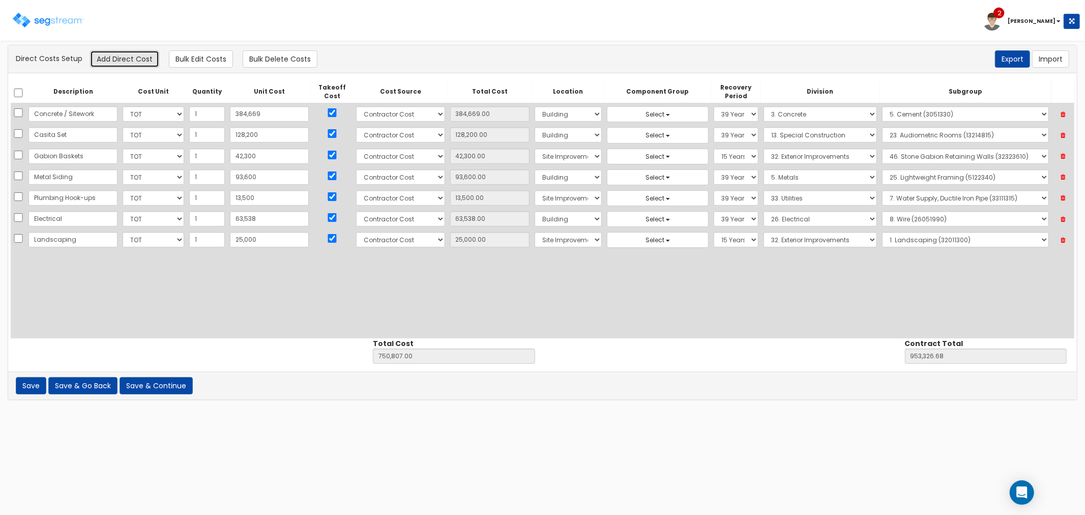
click at [108, 52] on button "Add Direct Cost" at bounding box center [124, 58] width 69 height 17
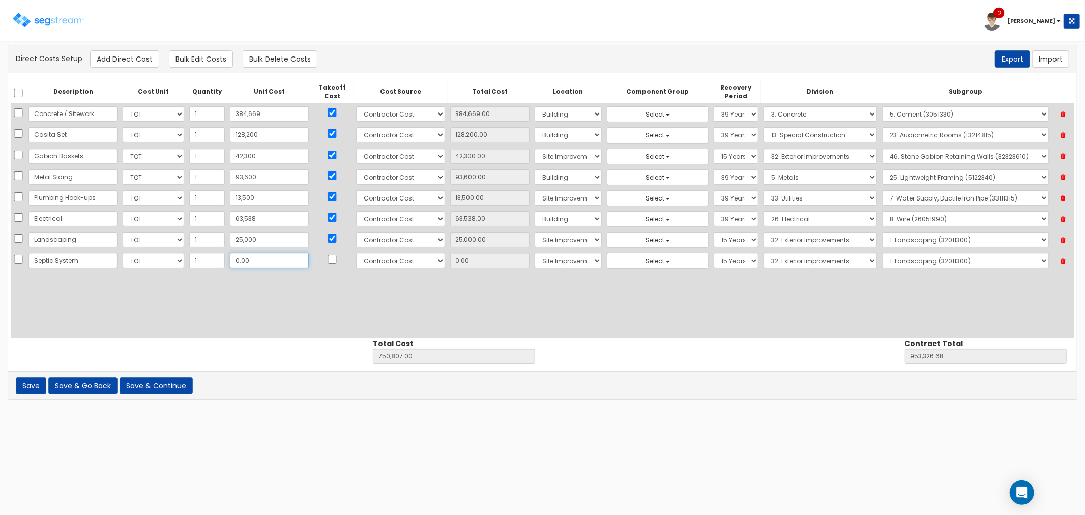
click at [250, 254] on input "0.00" at bounding box center [269, 260] width 79 height 15
click at [327, 258] on input "checkbox" at bounding box center [332, 259] width 10 height 9
click at [764, 260] on select "Select 1. General Requirements 2. Existing Conditions 3. Concrete 4. Masonry 5.…" at bounding box center [820, 260] width 113 height 15
click at [764, 253] on select "Select 1. General Requirements 2. Existing Conditions 3. Concrete 4. Masonry 5.…" at bounding box center [820, 260] width 113 height 15
click at [891, 261] on select "Select 1. Corrosion Resistance (33011010) 2. Relining Sewers (33013072) 3. Prec…" at bounding box center [965, 260] width 167 height 15
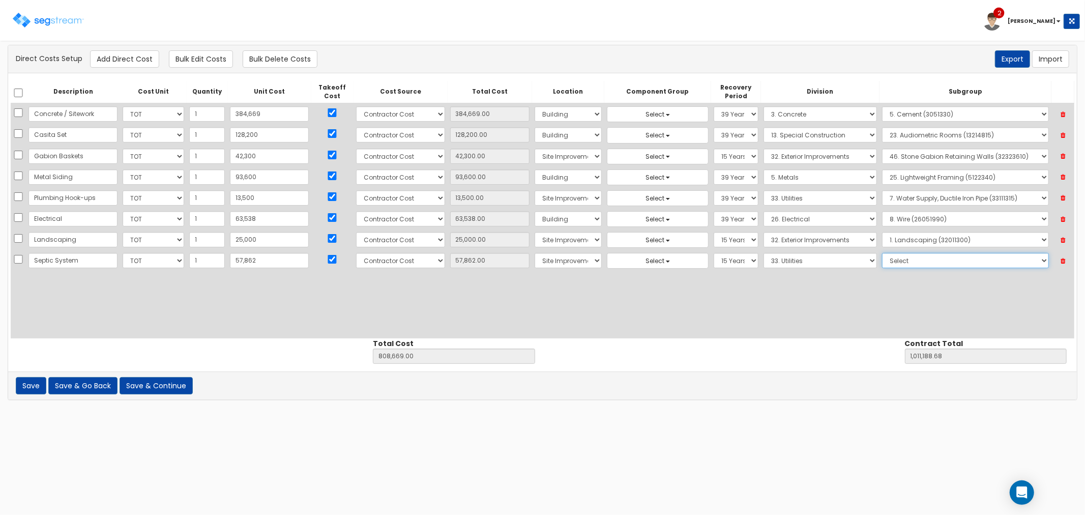
click at [882, 253] on select "Select 1. Corrosion Resistance (33011010) 2. Relining Sewers (33013072) 3. Prec…" at bounding box center [965, 260] width 167 height 15
click at [124, 60] on button "Add Direct Cost" at bounding box center [124, 58] width 69 height 17
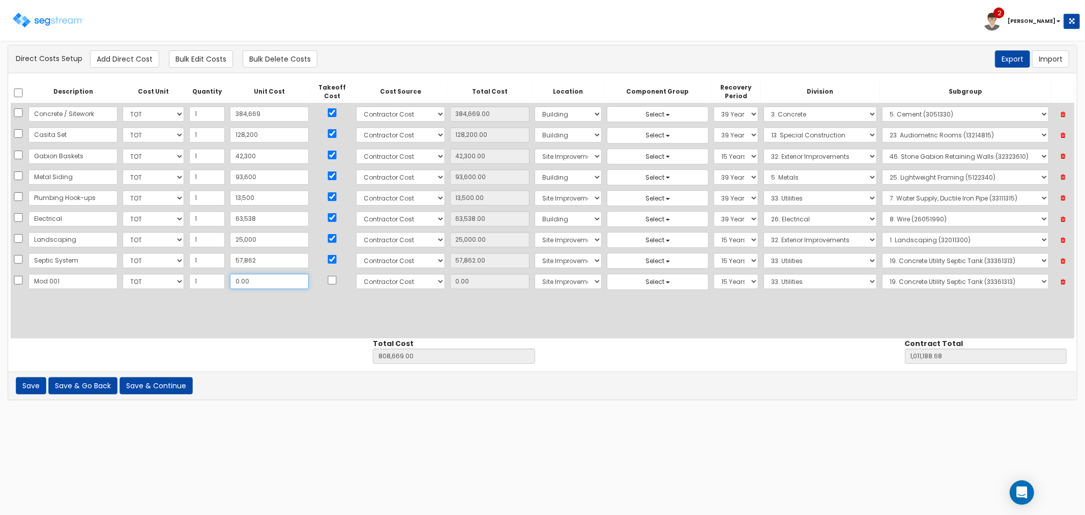
click at [252, 281] on input "0.00" at bounding box center [269, 281] width 79 height 15
click at [327, 280] on input "checkbox" at bounding box center [332, 280] width 10 height 9
click at [541, 281] on select "Select Building Building Interior Site Improvements Add Additional Location" at bounding box center [568, 281] width 67 height 15
click at [535, 274] on select "Select Building Building Interior Site Improvements Add Additional Location" at bounding box center [568, 281] width 67 height 15
click at [726, 284] on select "Select 5 Years 7 Years 9 Years 10 Years 15 Years 15 Year QLI 15 Year QRP 15 Yea…" at bounding box center [736, 281] width 45 height 15
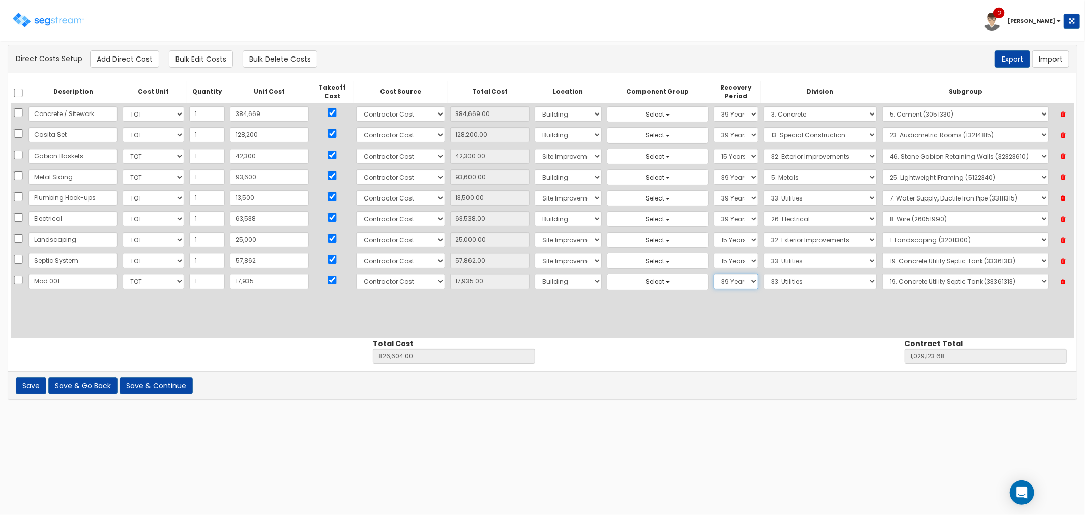
click at [714, 274] on select "Select 5 Years 7 Years 9 Years 10 Years 15 Years 15 Year QLI 15 Year QRP 15 Yea…" at bounding box center [736, 281] width 45 height 15
click at [770, 285] on select "Select 1. General Requirements 2. Existing Conditions 3. Concrete 4. Masonry 5.…" at bounding box center [820, 281] width 113 height 15
click at [764, 274] on select "Select 1. General Requirements 2. Existing Conditions 3. Concrete 4. Masonry 5.…" at bounding box center [820, 281] width 113 height 15
click at [912, 280] on select "Select 1. Selective Demolition, Air Supported Structures (13050510) 2. Selectiv…" at bounding box center [965, 281] width 167 height 15
click at [882, 274] on select "Select 1. Selective Demolition, Air Supported Structures (13050510) 2. Selectiv…" at bounding box center [965, 281] width 167 height 15
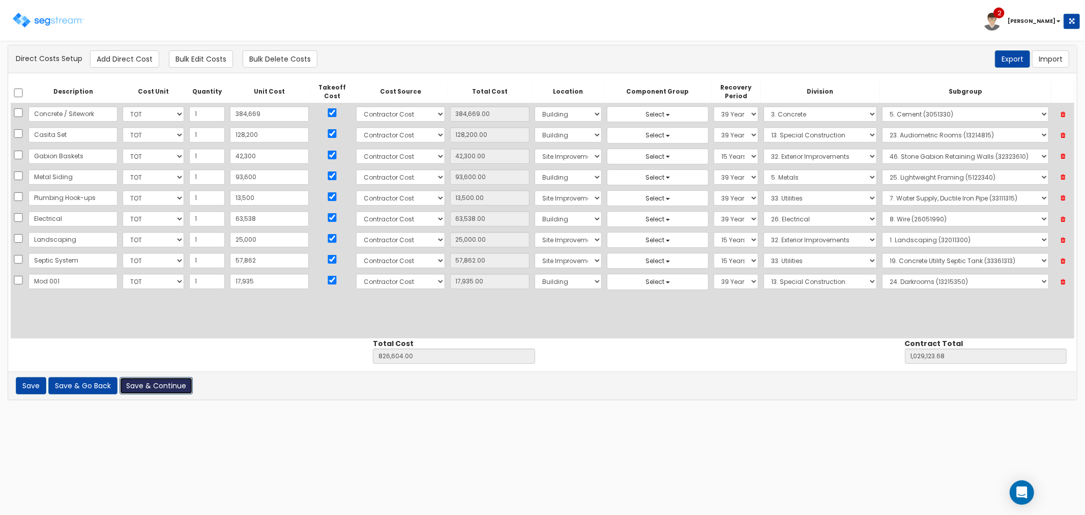
click at [157, 385] on button "Save & Continue" at bounding box center [156, 385] width 73 height 17
